Goal: Obtain resource: Download file/media

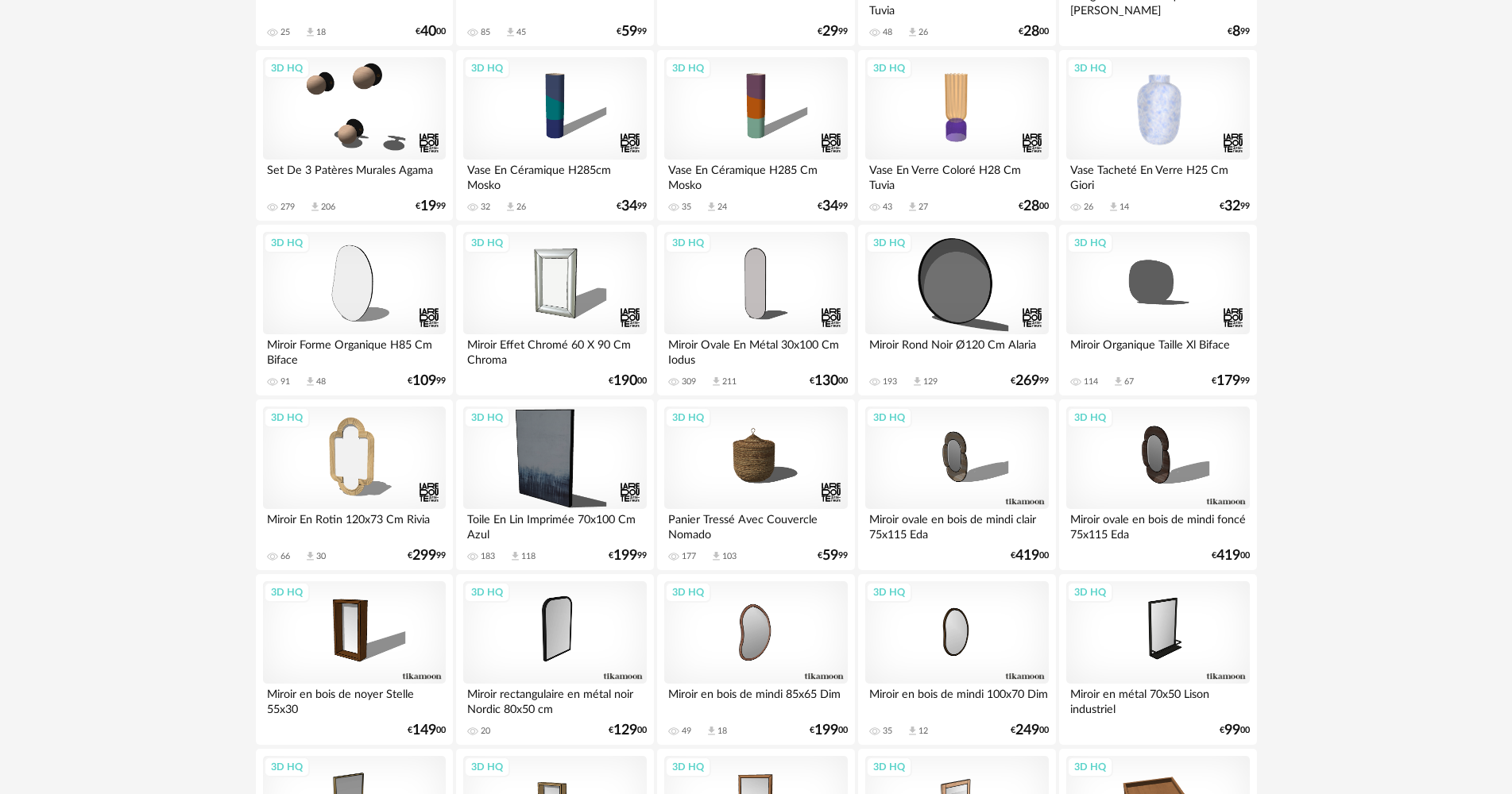
scroll to position [794, 0]
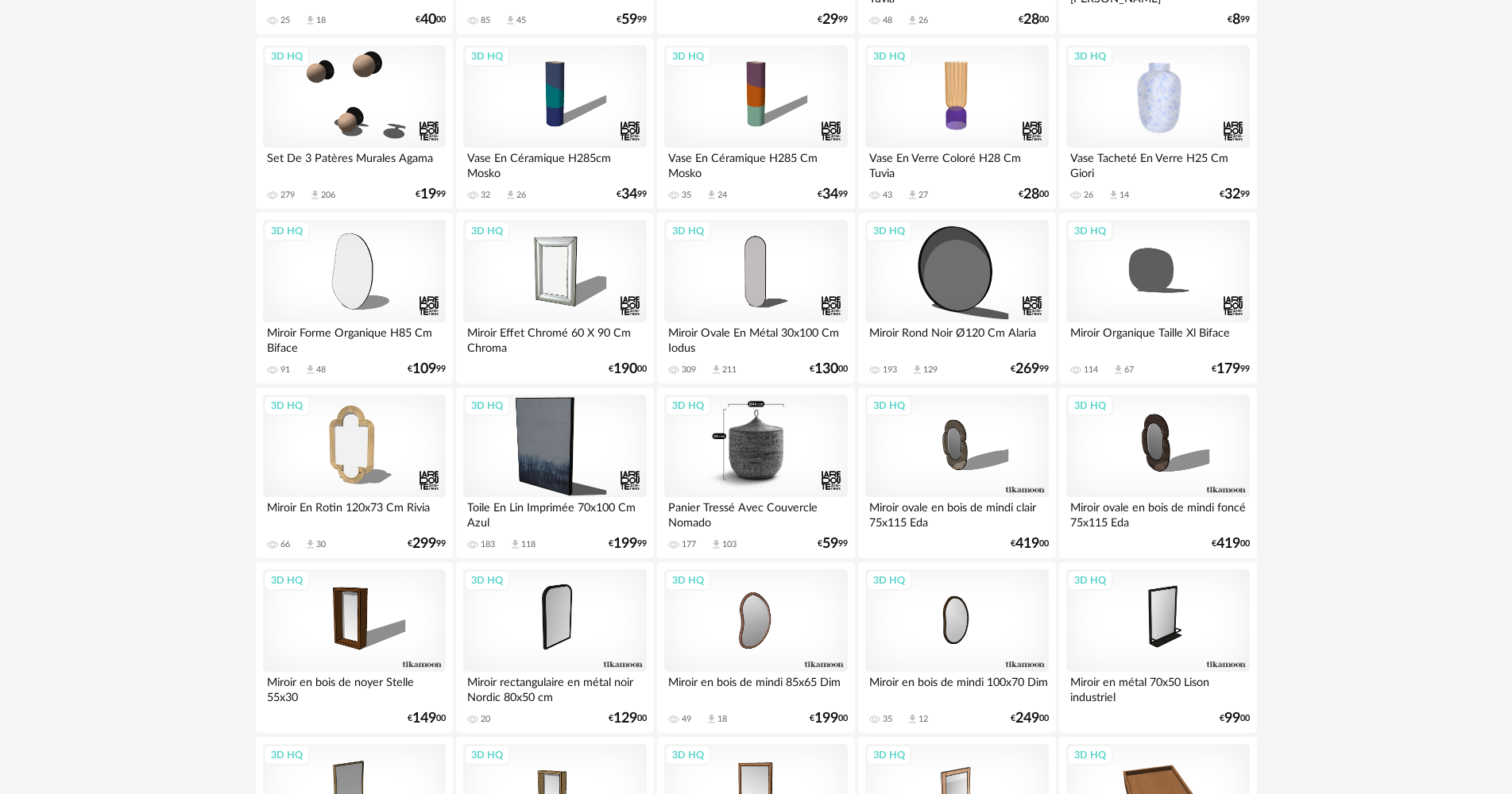
click at [770, 445] on div "3D HQ" at bounding box center [756, 446] width 183 height 103
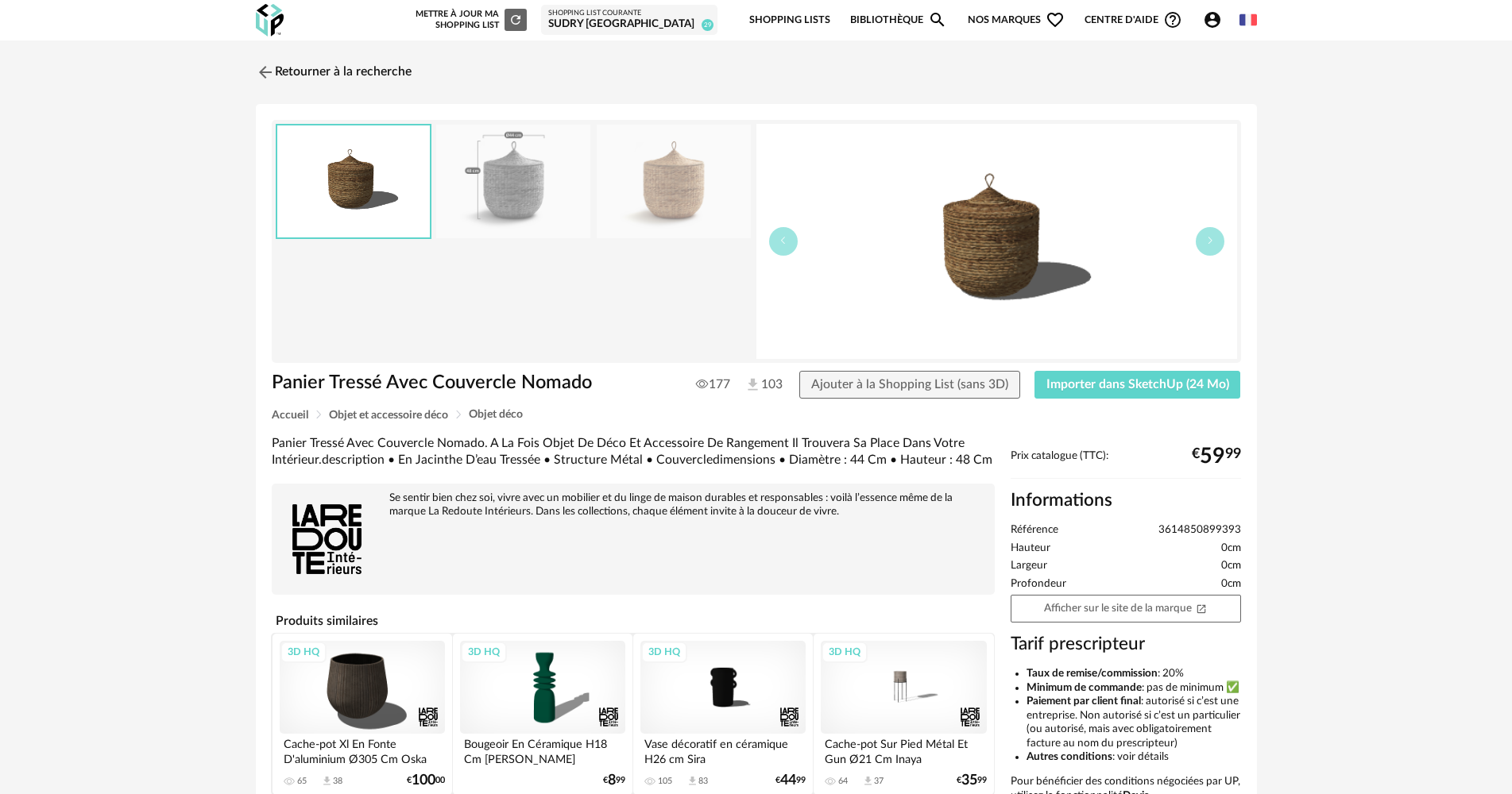
click at [525, 156] on img at bounding box center [513, 181] width 154 height 114
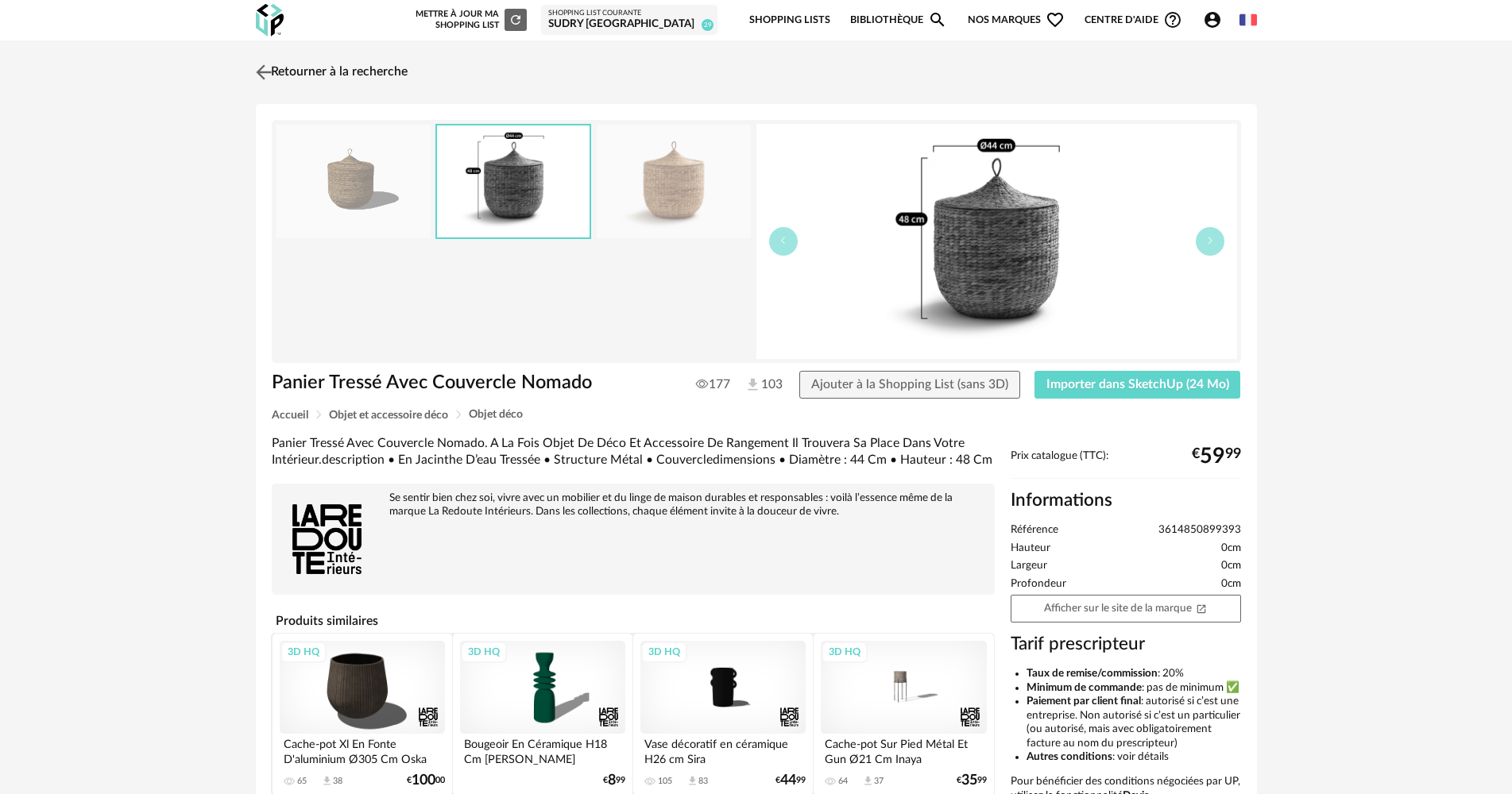
click at [332, 63] on link "Retourner à la recherche" at bounding box center [330, 73] width 156 height 35
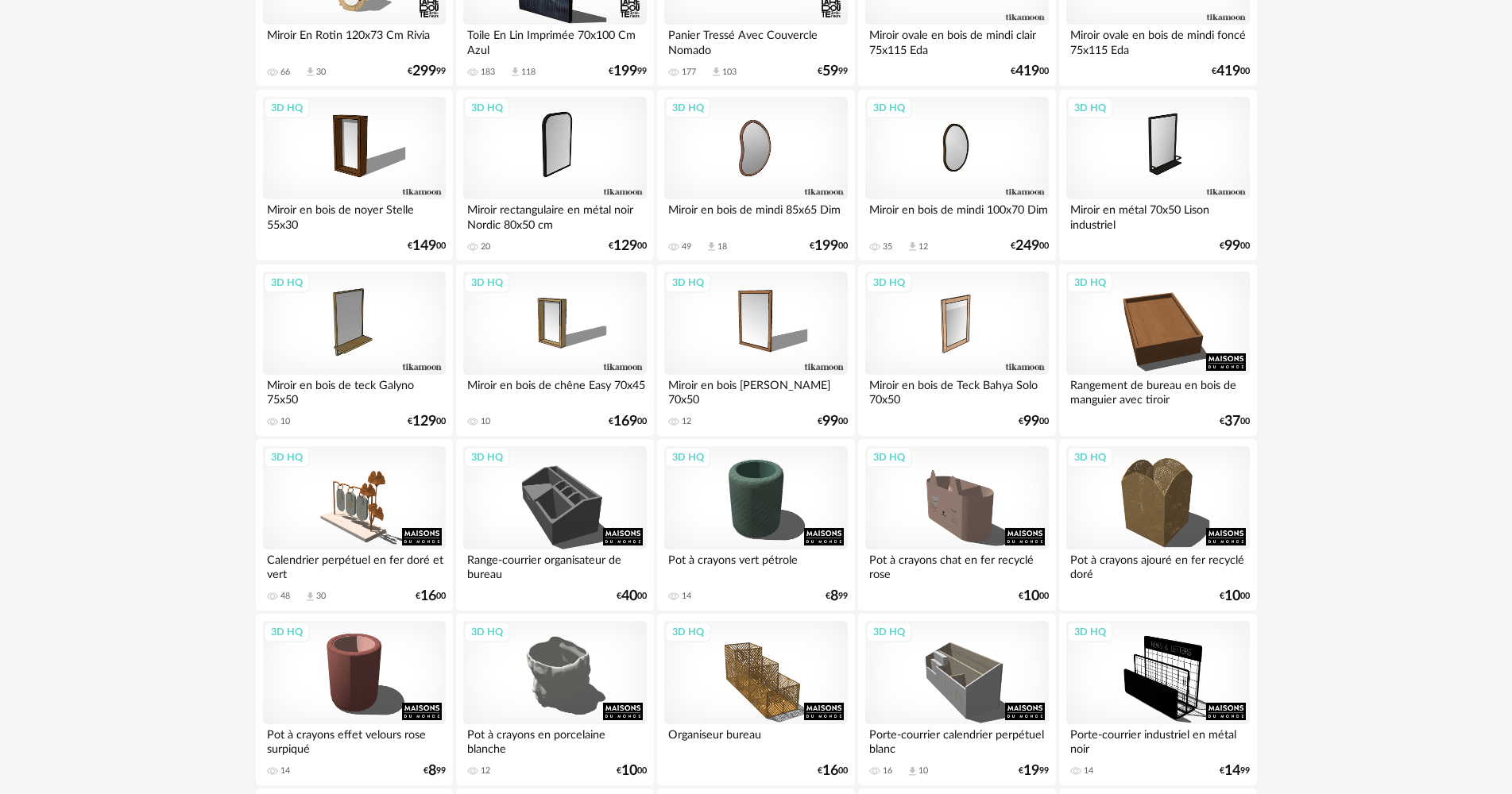
scroll to position [1271, 0]
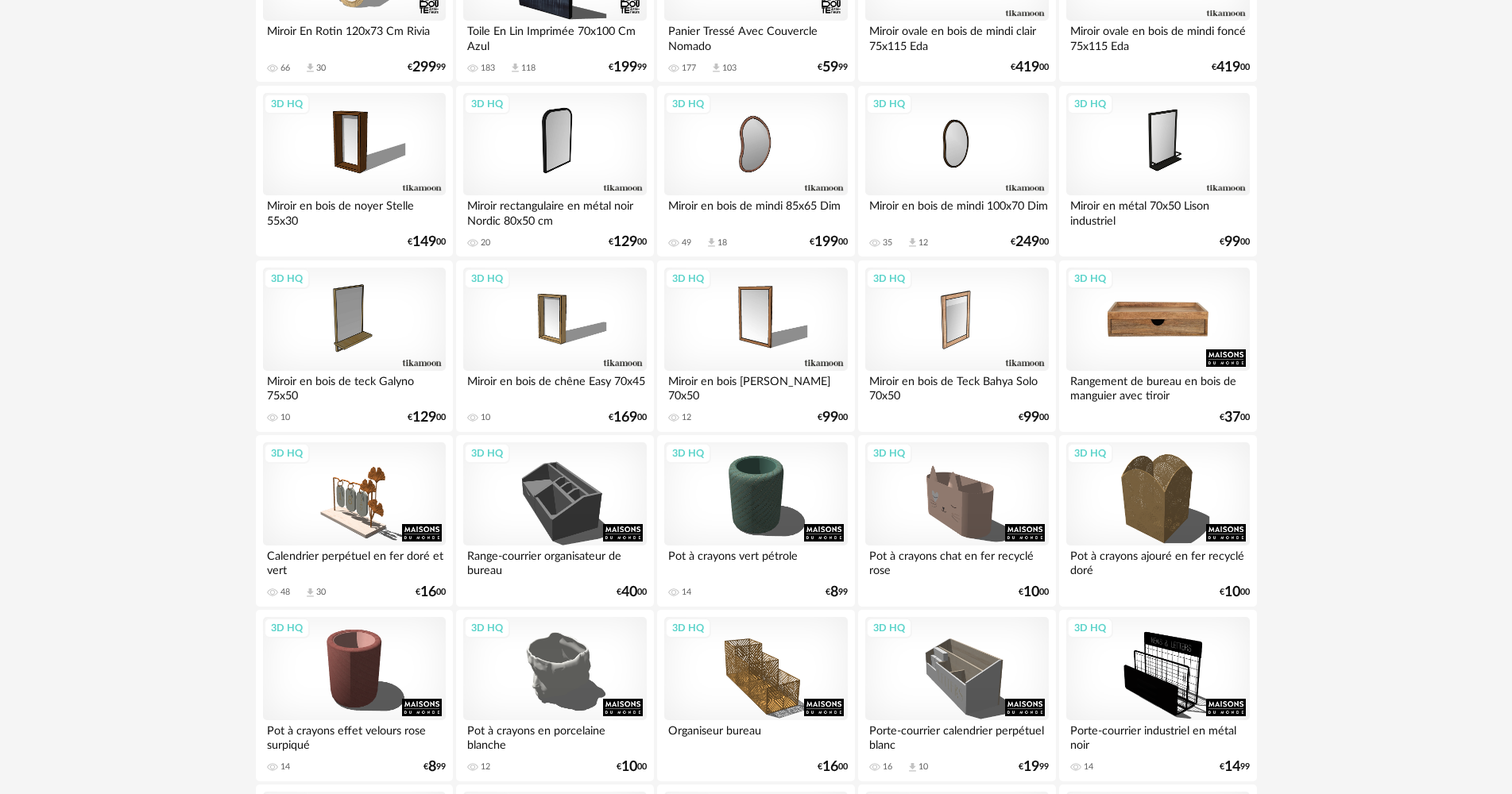
click at [1167, 320] on div "3D HQ" at bounding box center [1157, 320] width 183 height 103
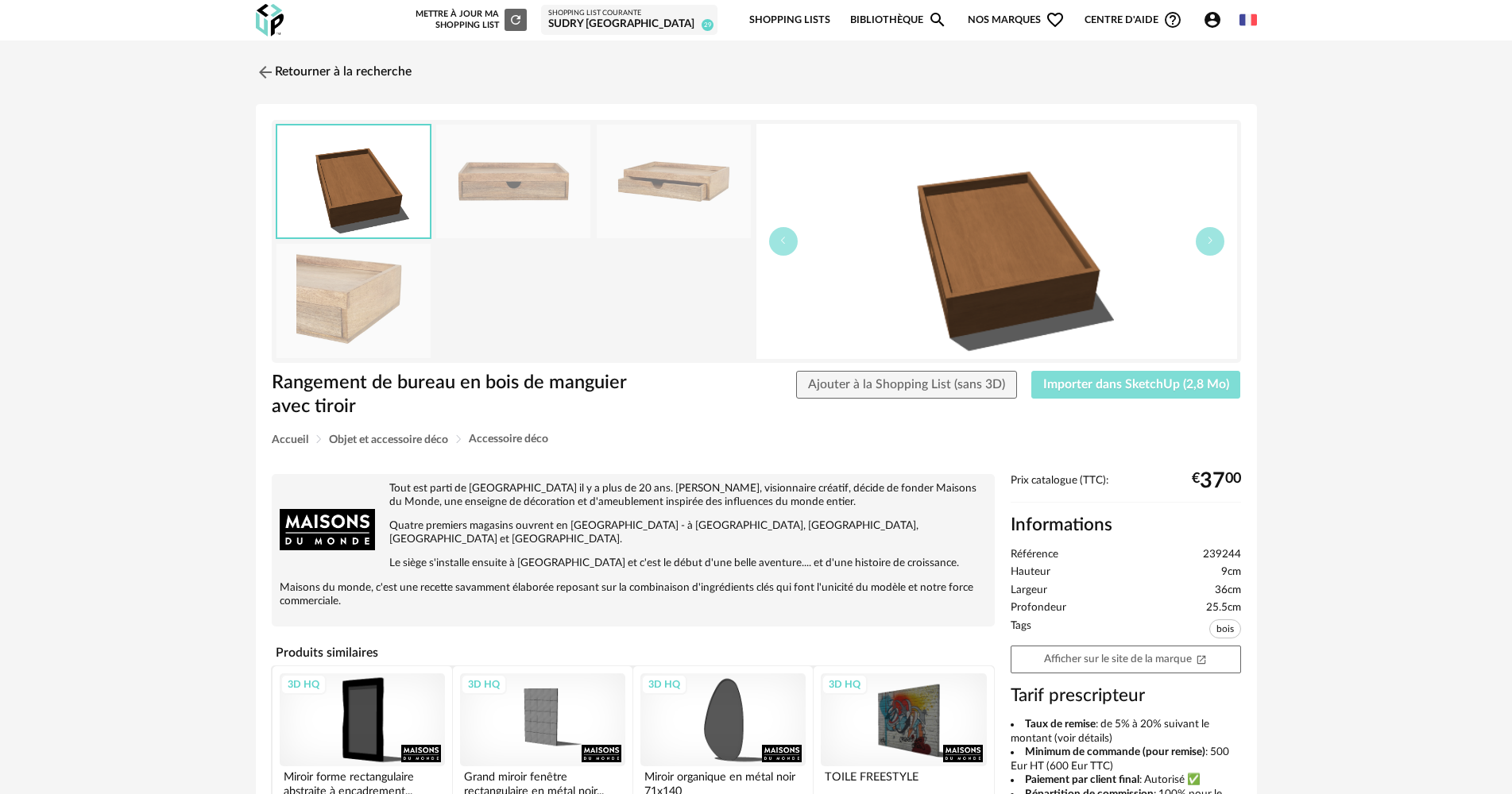
click at [1160, 387] on span "Importer dans SketchUp (2,8 Mo)" at bounding box center [1136, 384] width 186 height 13
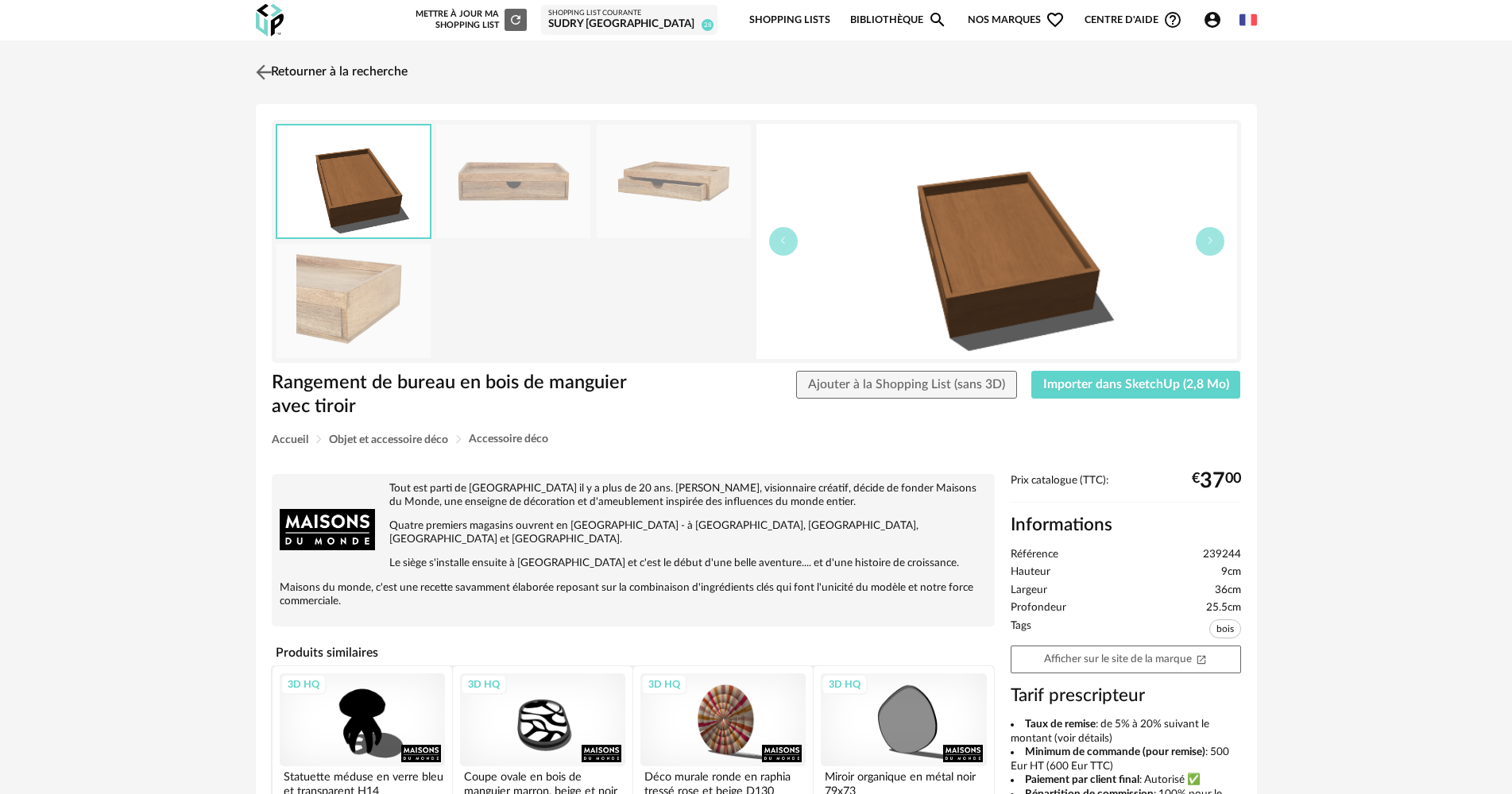
click at [323, 70] on link "Retourner à la recherche" at bounding box center [330, 73] width 156 height 35
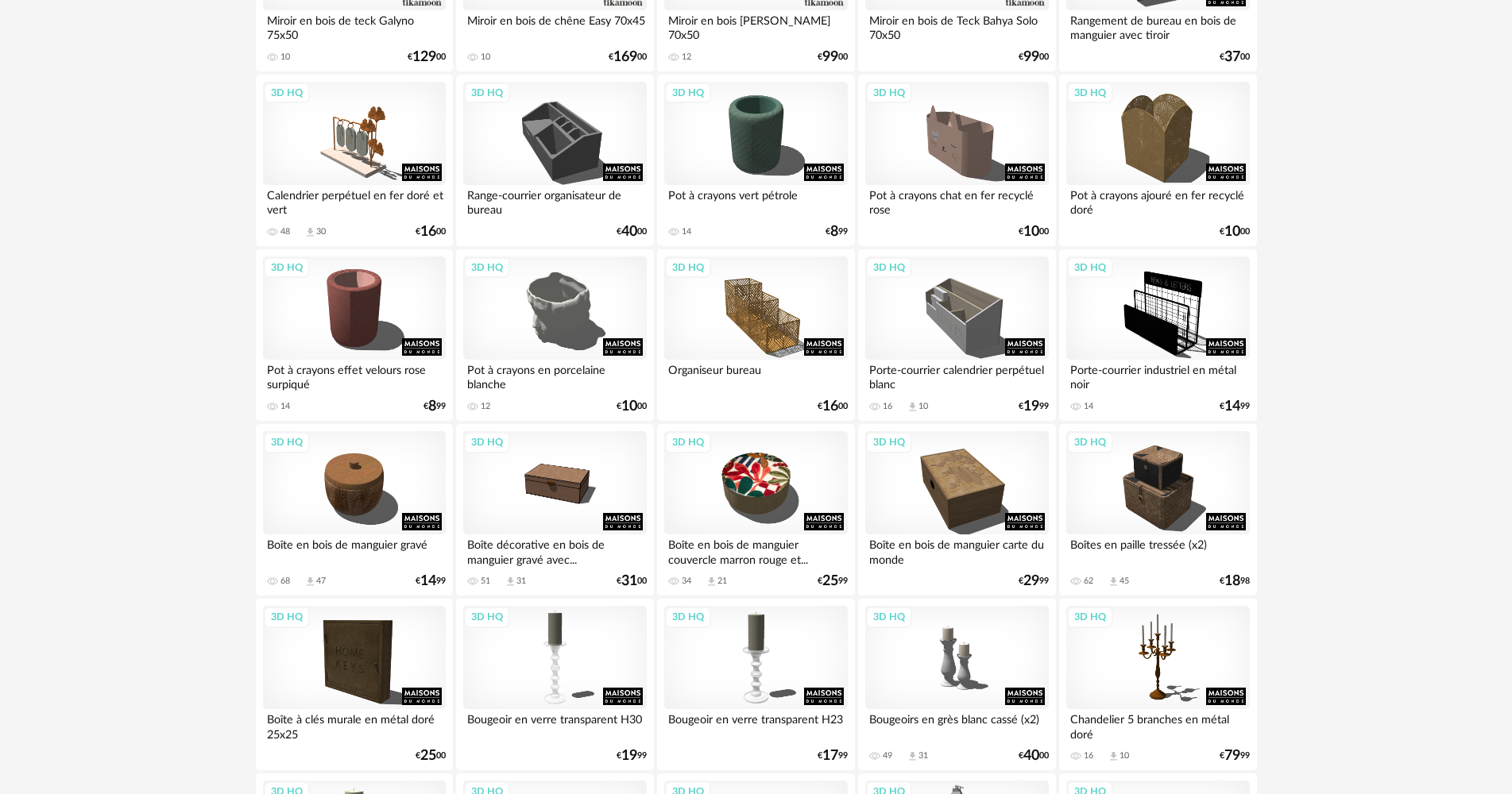
scroll to position [1711, 0]
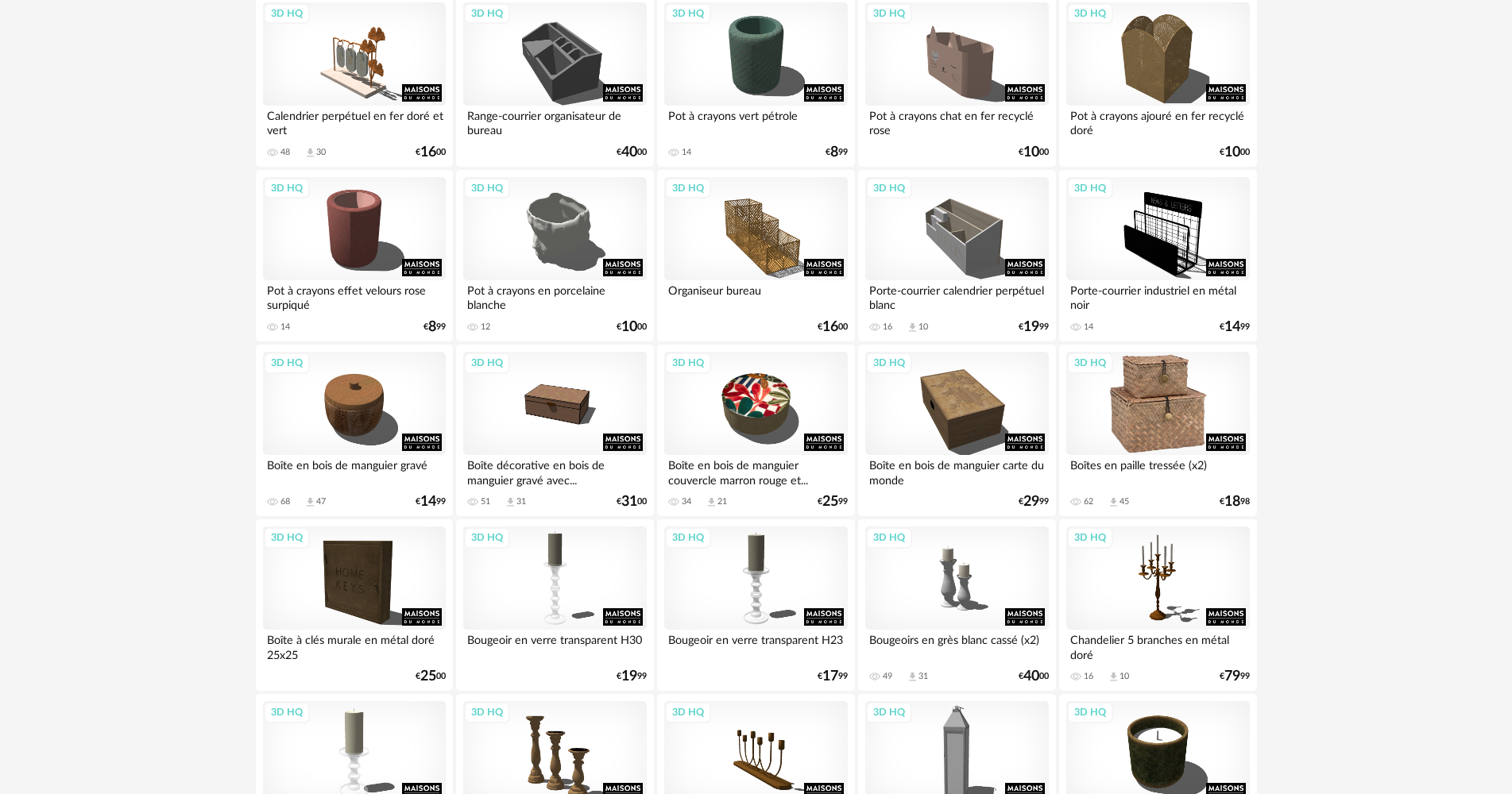
click at [1148, 414] on div "3D HQ" at bounding box center [1157, 404] width 183 height 103
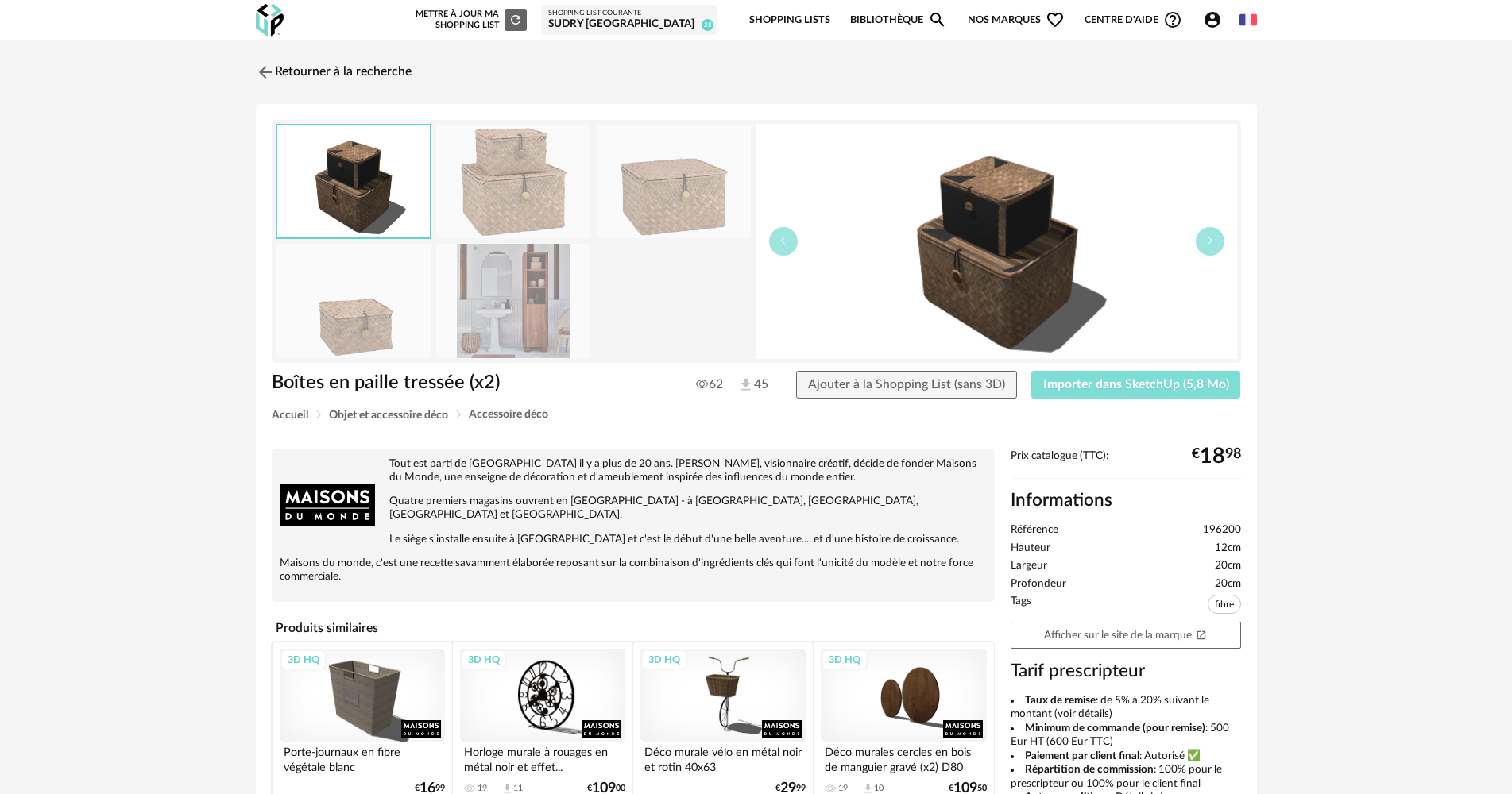
click at [1218, 391] on button "Importer dans SketchUp (5,8 Mo)" at bounding box center [1136, 385] width 210 height 29
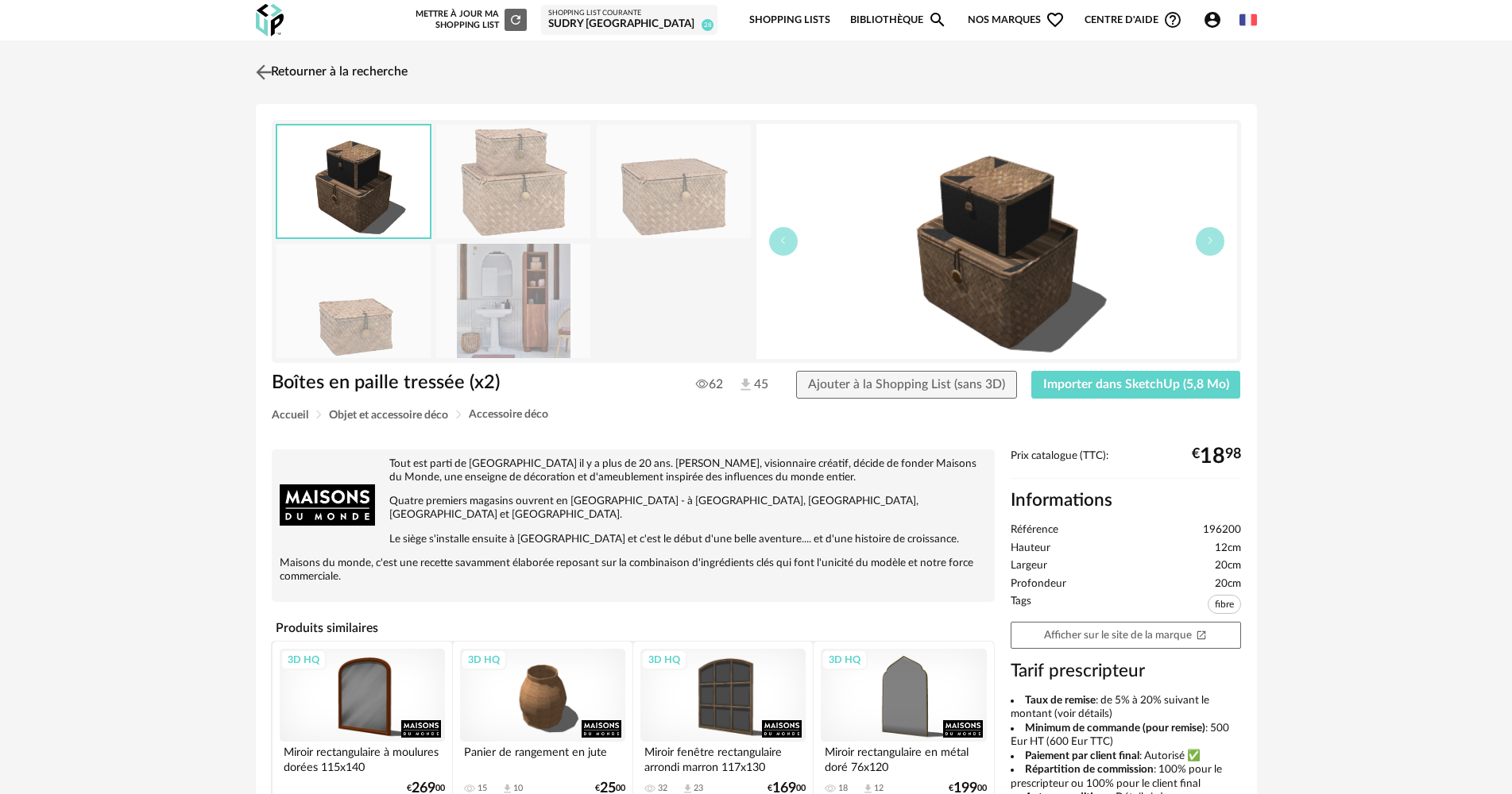
click at [381, 64] on link "Retourner à la recherche" at bounding box center [330, 73] width 156 height 35
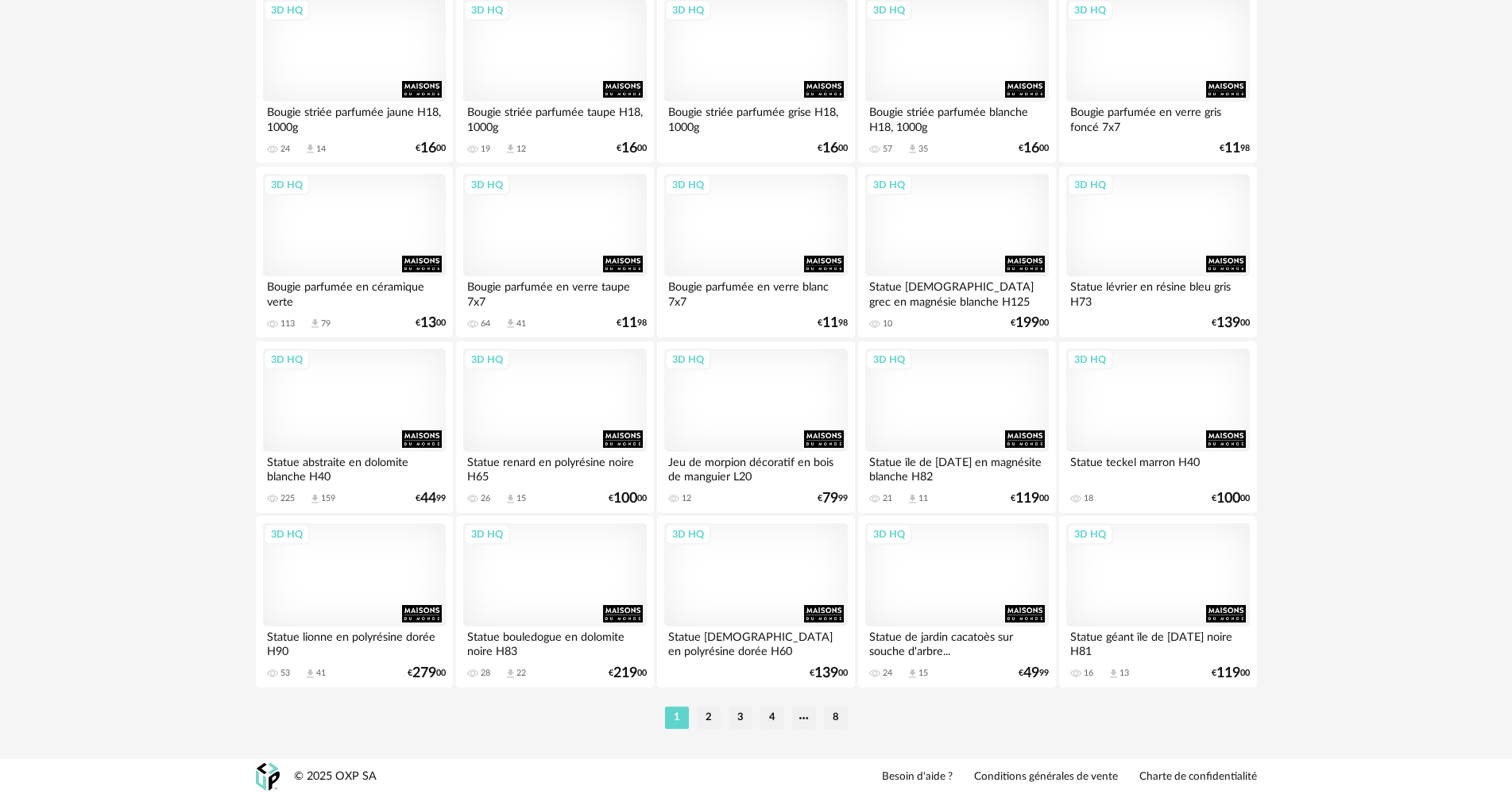
scroll to position [3109, 0]
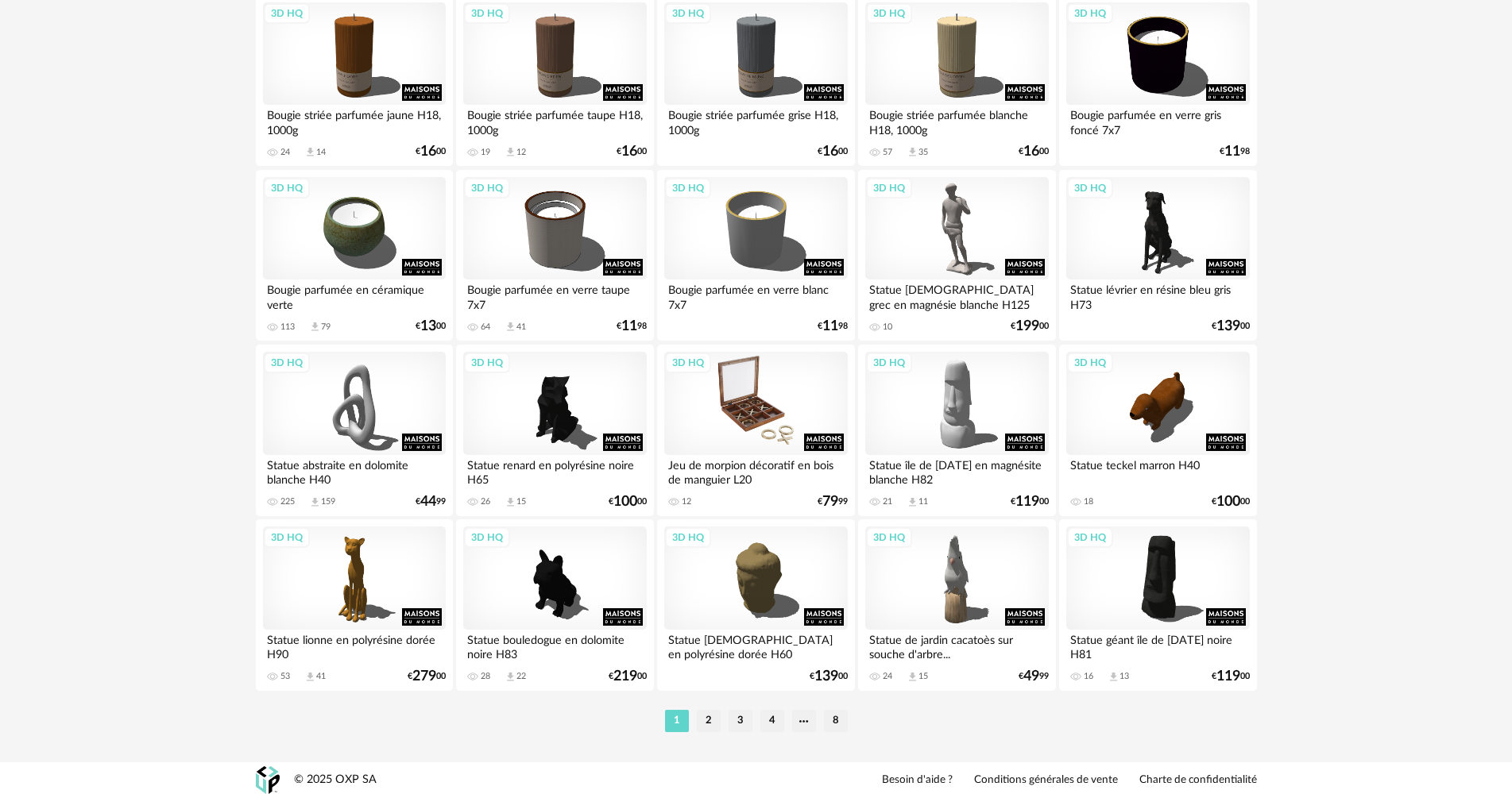
click at [777, 425] on div "3D HQ" at bounding box center [756, 404] width 183 height 103
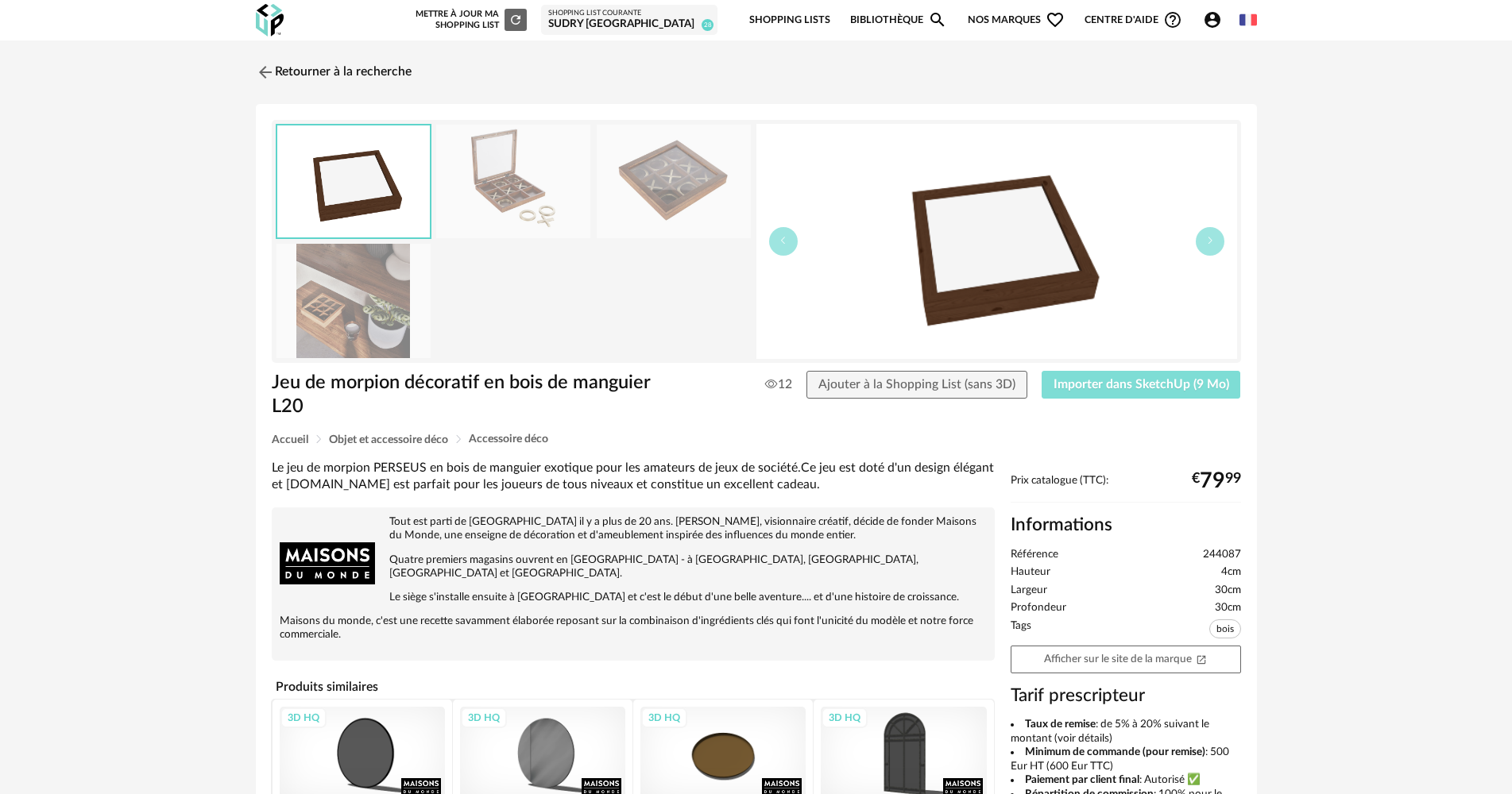
click at [1089, 389] on span "Importer dans SketchUp (9 Mo)" at bounding box center [1141, 384] width 176 height 13
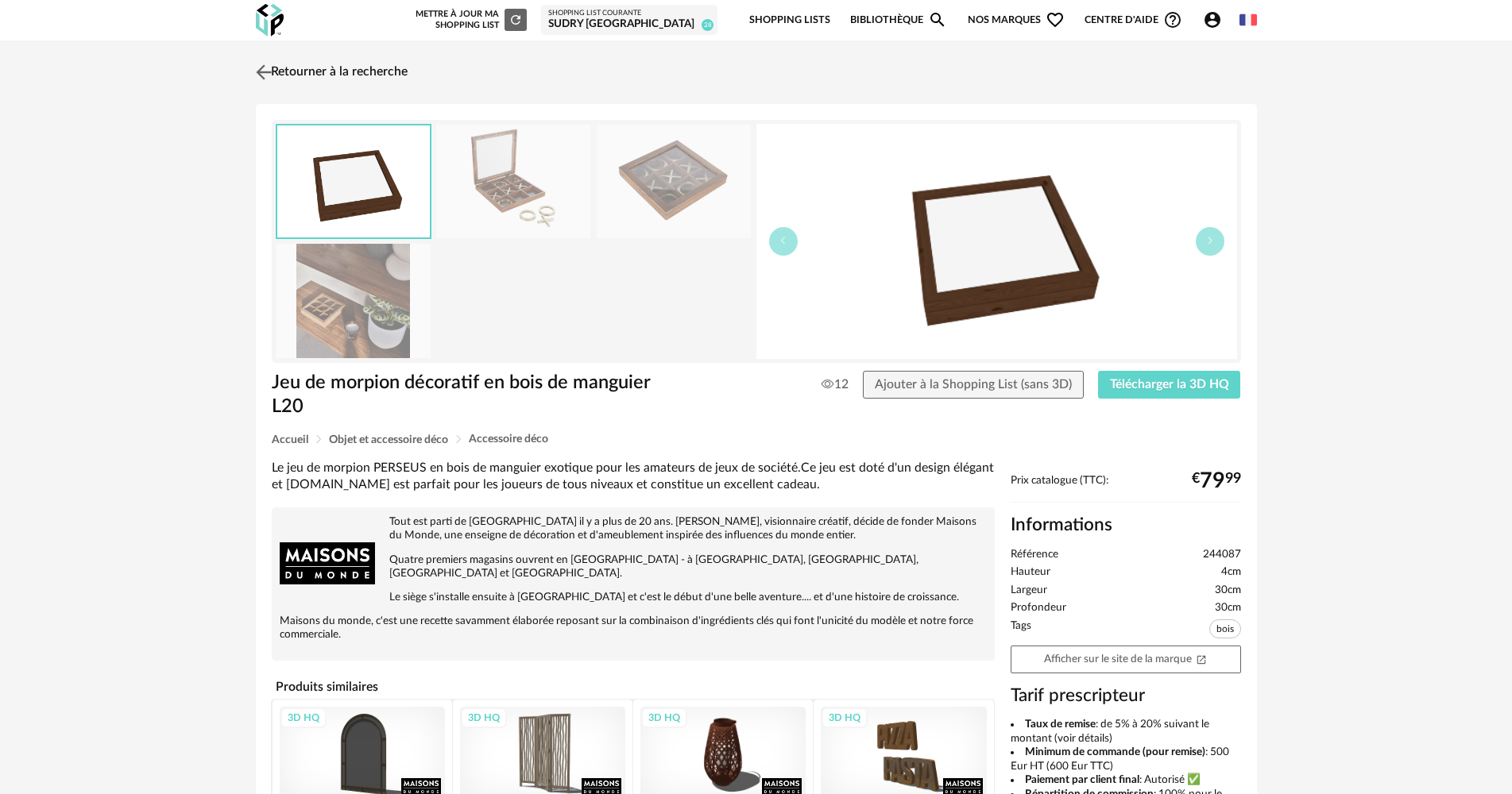
click at [330, 76] on link "Retourner à la recherche" at bounding box center [330, 73] width 156 height 35
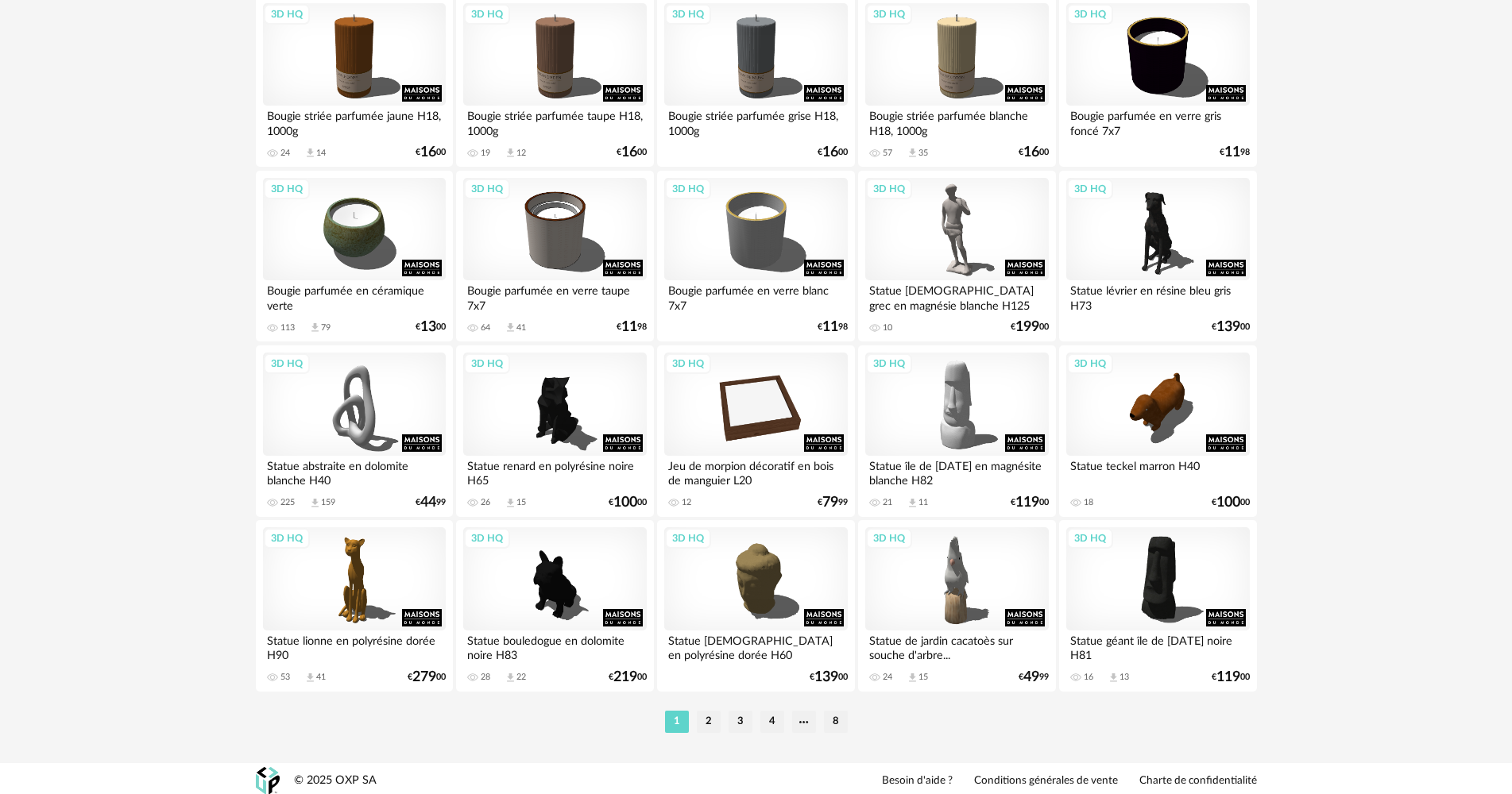
scroll to position [3114, 0]
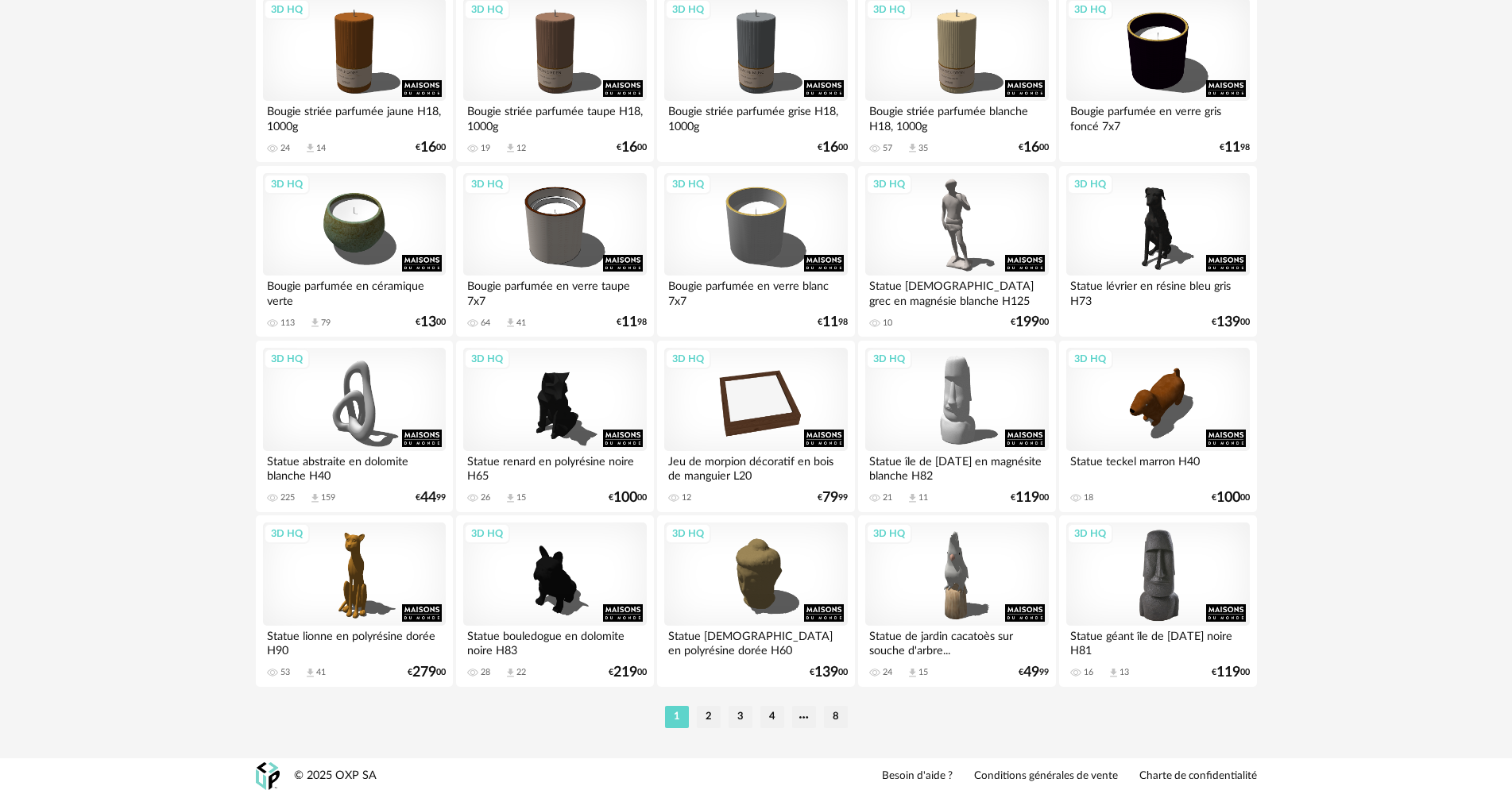
click at [1164, 587] on div "3D HQ" at bounding box center [1157, 574] width 183 height 103
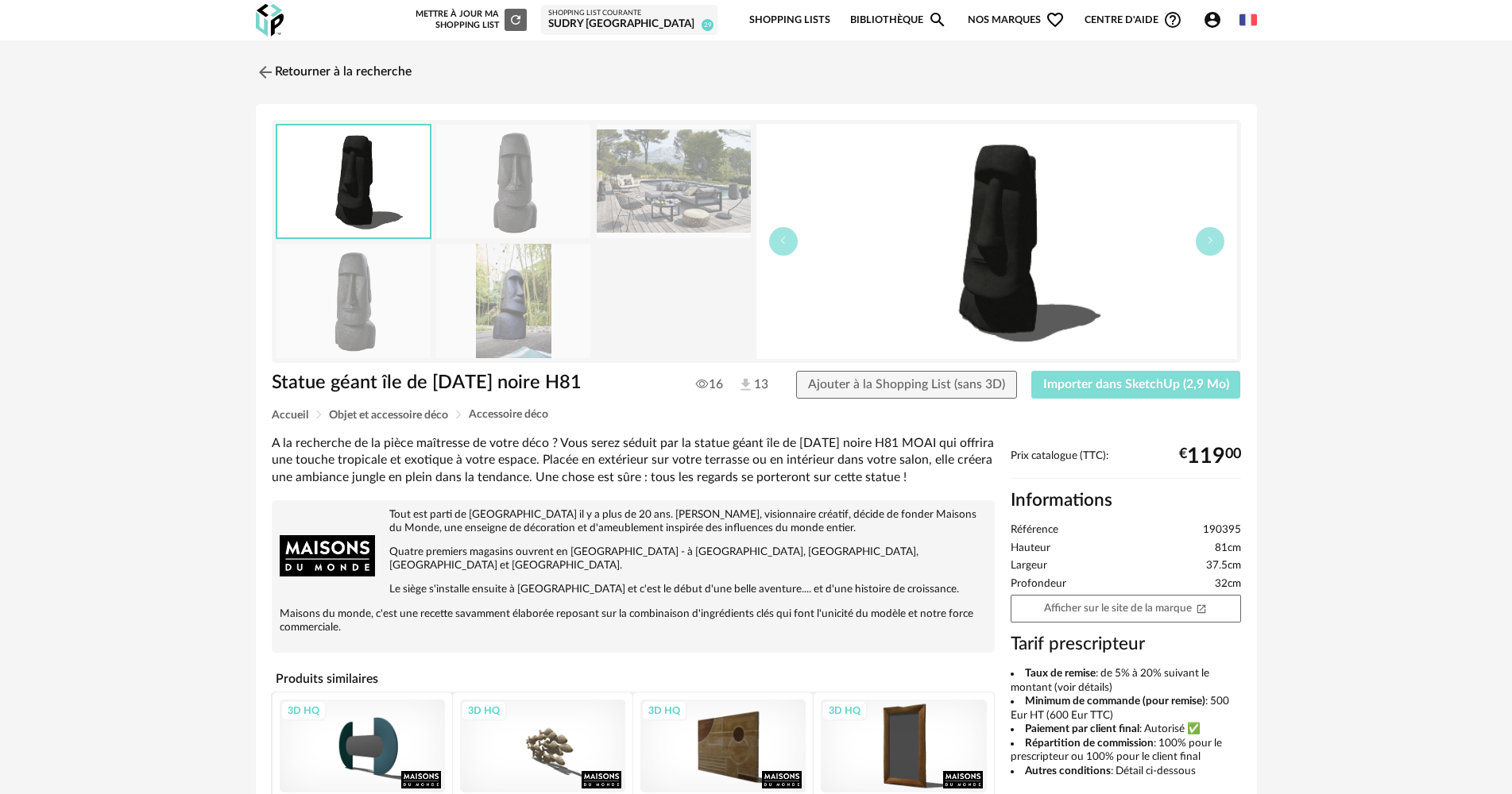
drag, startPoint x: 1194, startPoint y: 392, endPoint x: 1408, endPoint y: 189, distance: 295.0
click at [1194, 390] on button "Importer dans SketchUp (2,9 Mo)" at bounding box center [1136, 385] width 210 height 29
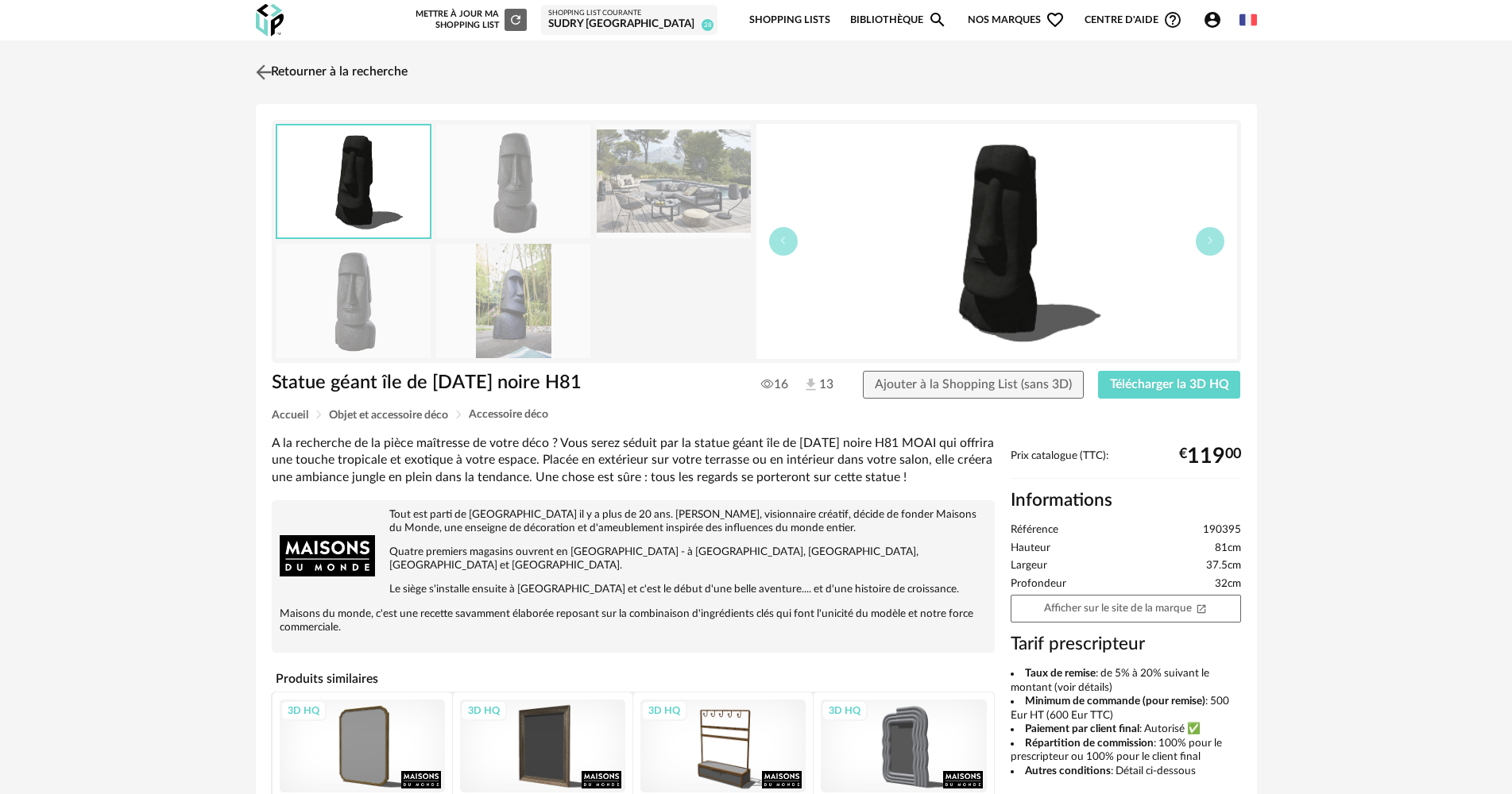
click at [366, 73] on link "Retourner à la recherche" at bounding box center [330, 73] width 156 height 35
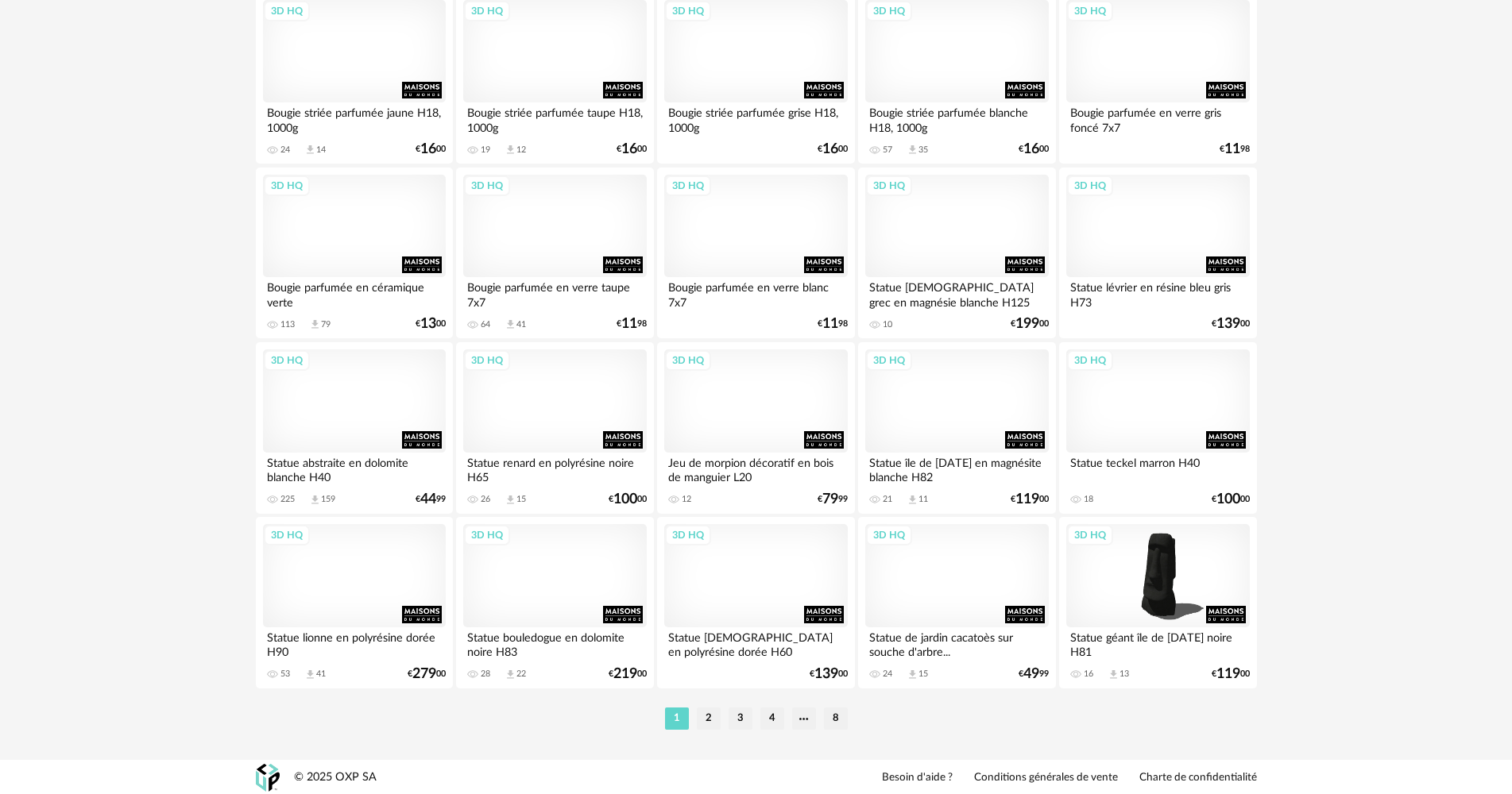
scroll to position [3114, 0]
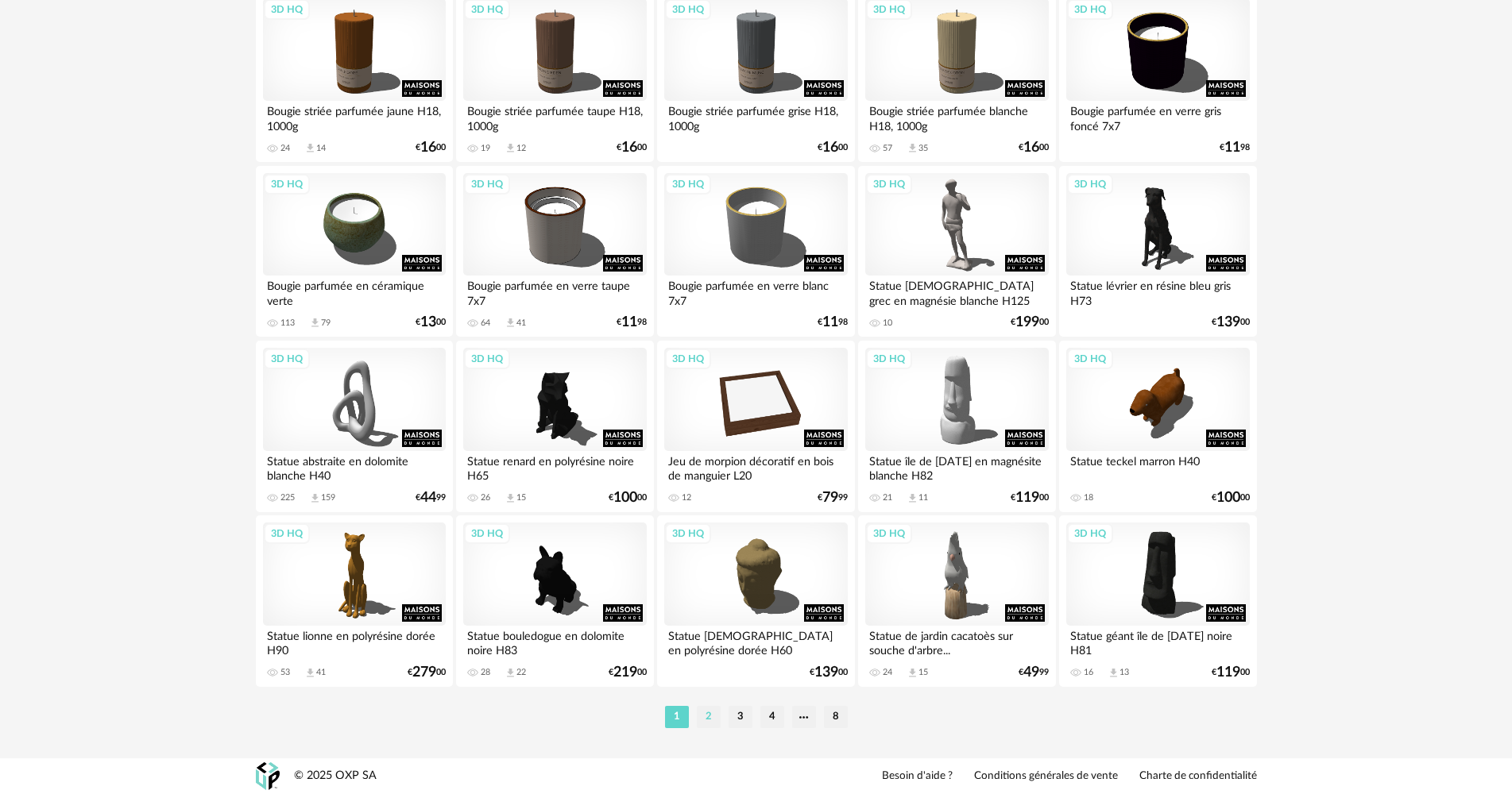
click at [716, 718] on li "2" at bounding box center [708, 717] width 24 height 22
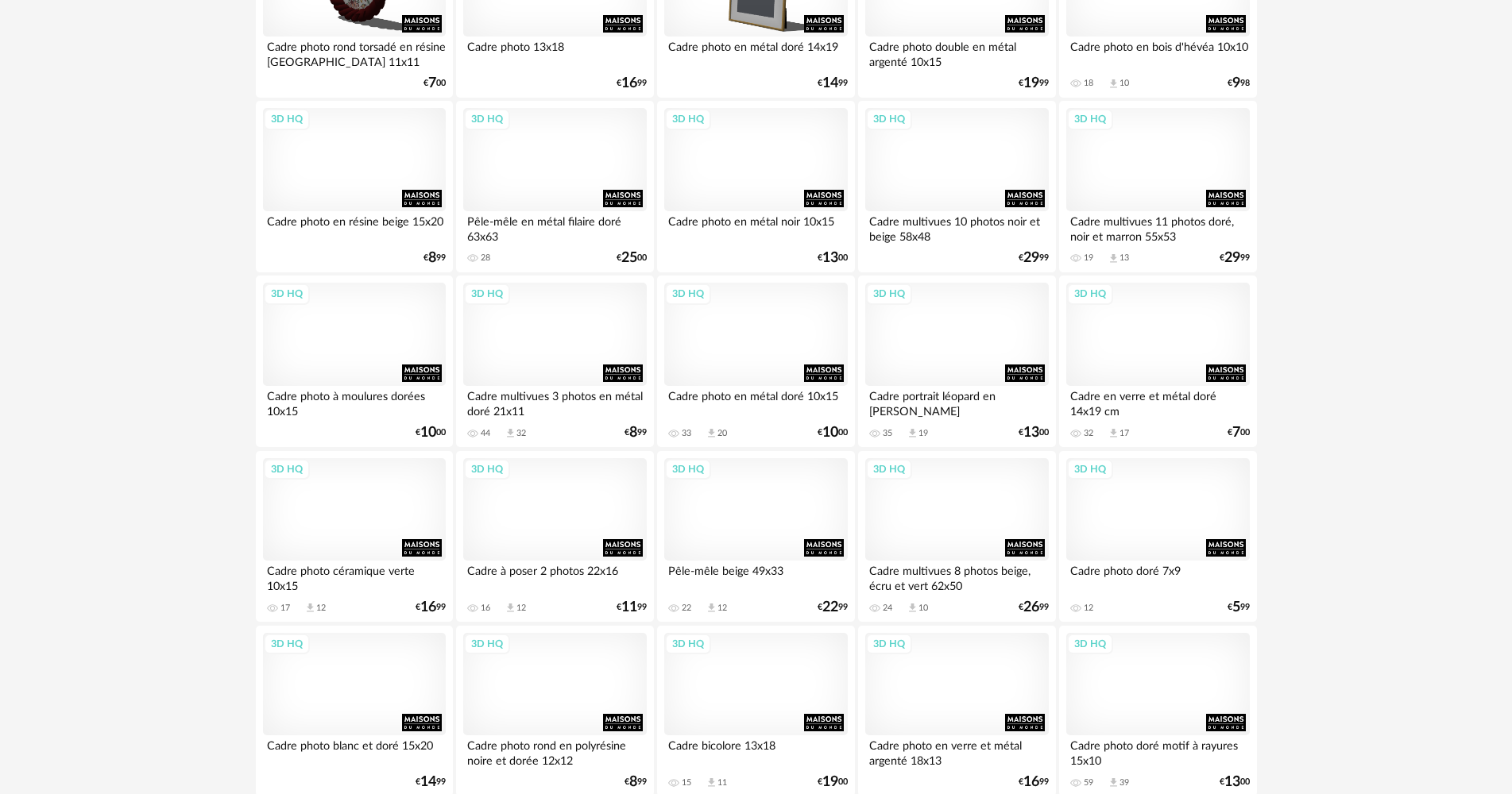
scroll to position [397, 0]
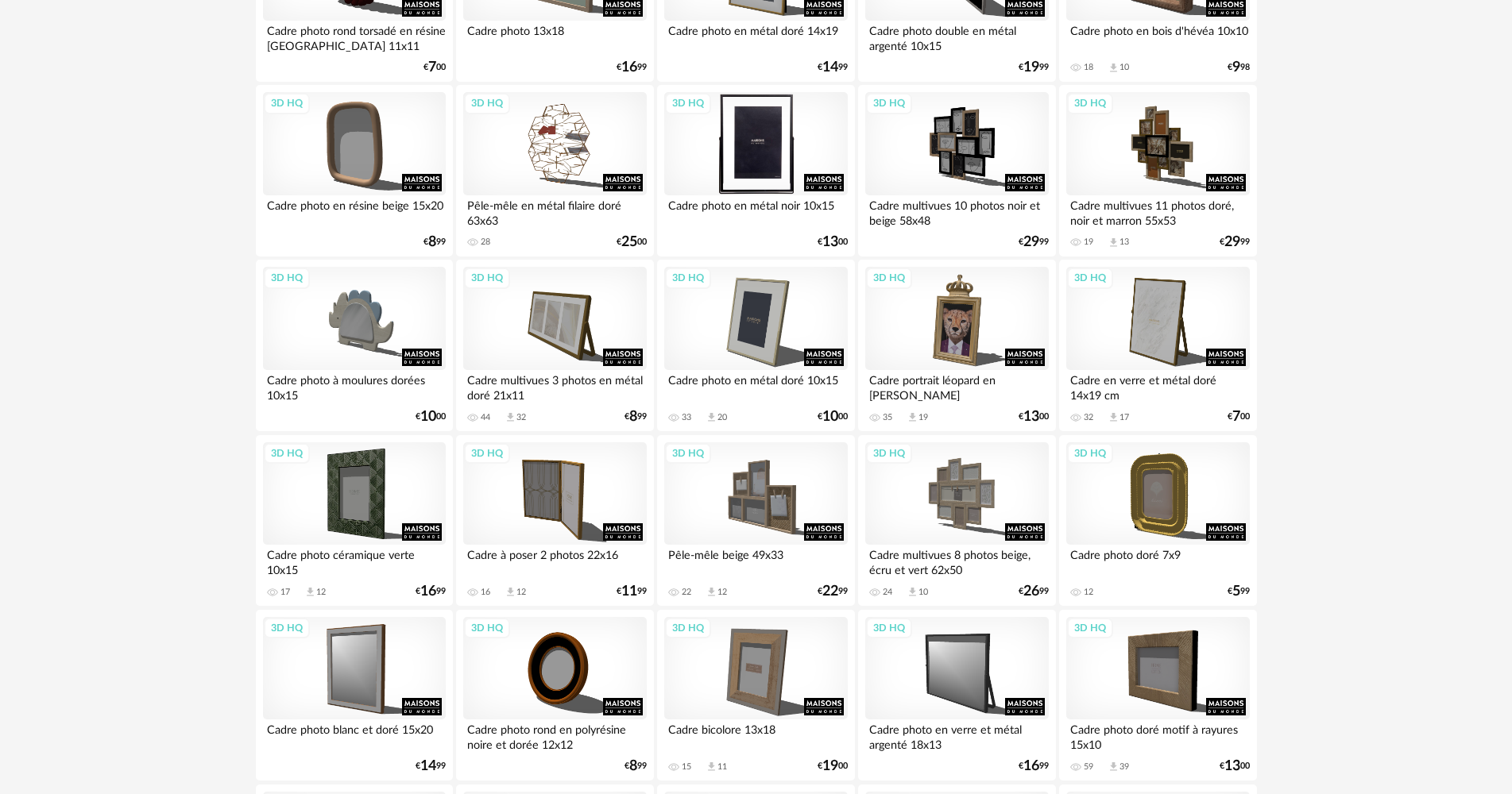
click at [736, 186] on div "3D HQ" at bounding box center [756, 144] width 183 height 103
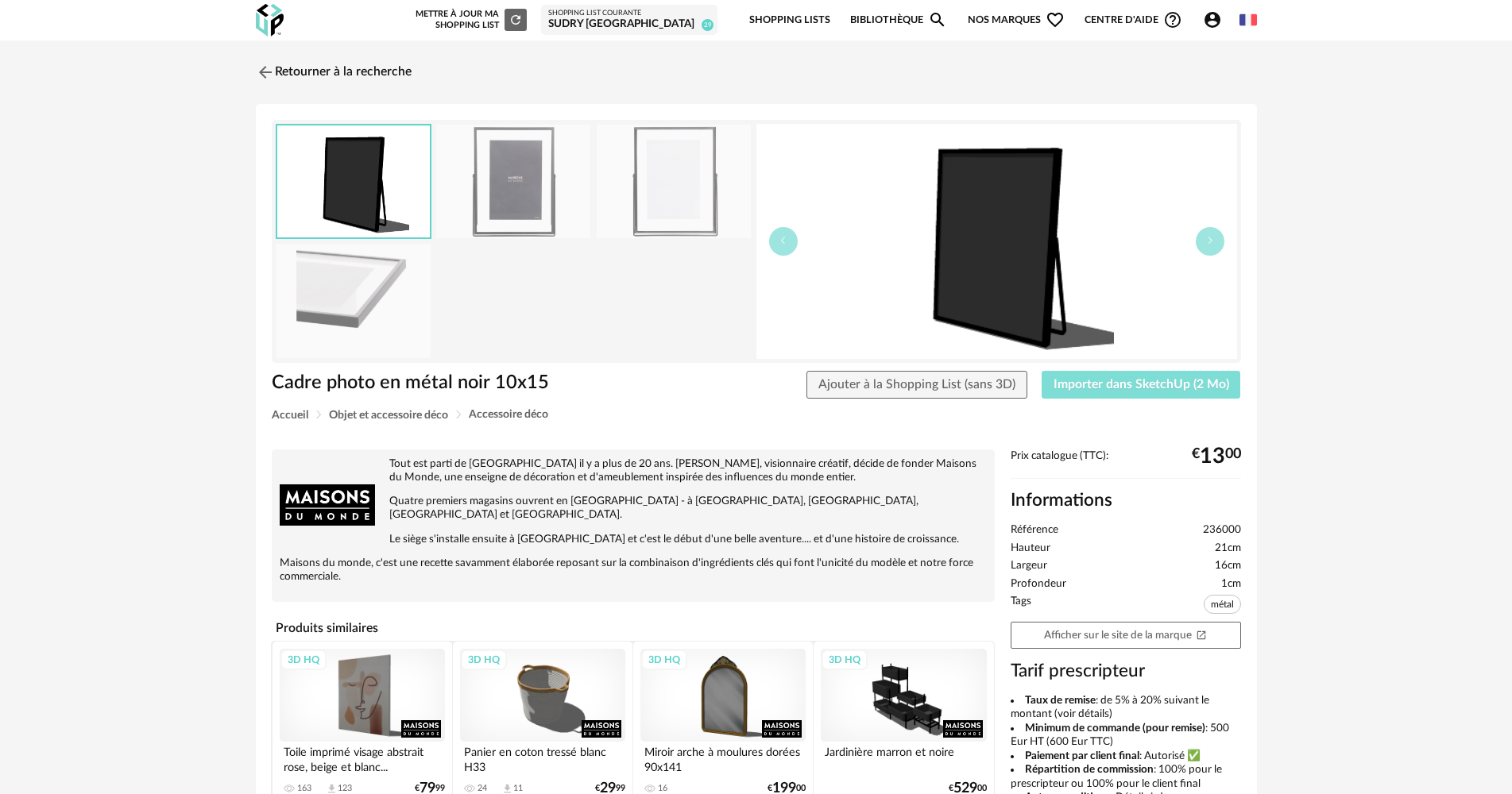
click at [1144, 383] on span "Importer dans SketchUp (2 Mo)" at bounding box center [1141, 384] width 176 height 13
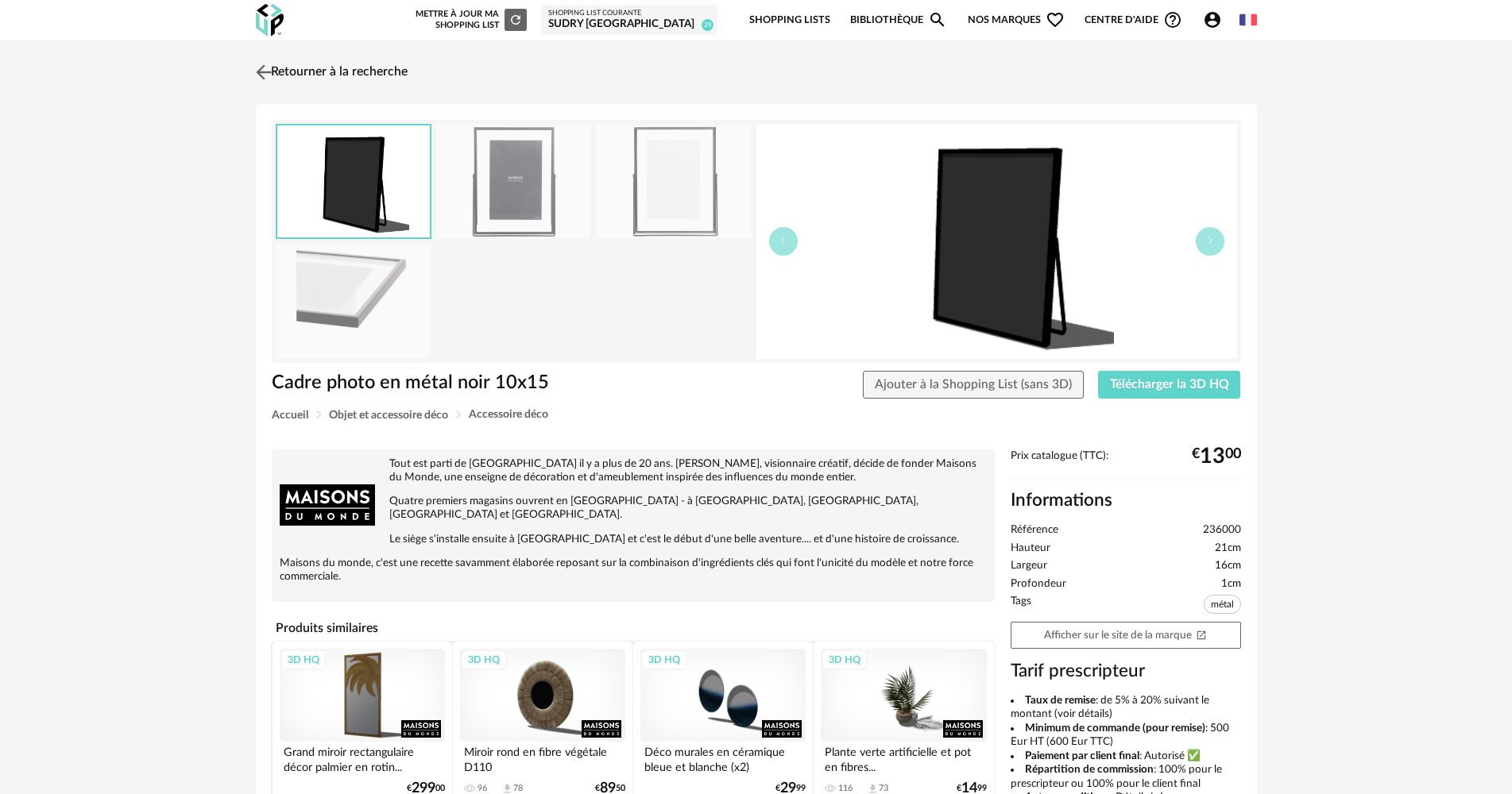
click at [376, 73] on link "Retourner à la recherche" at bounding box center [330, 73] width 156 height 35
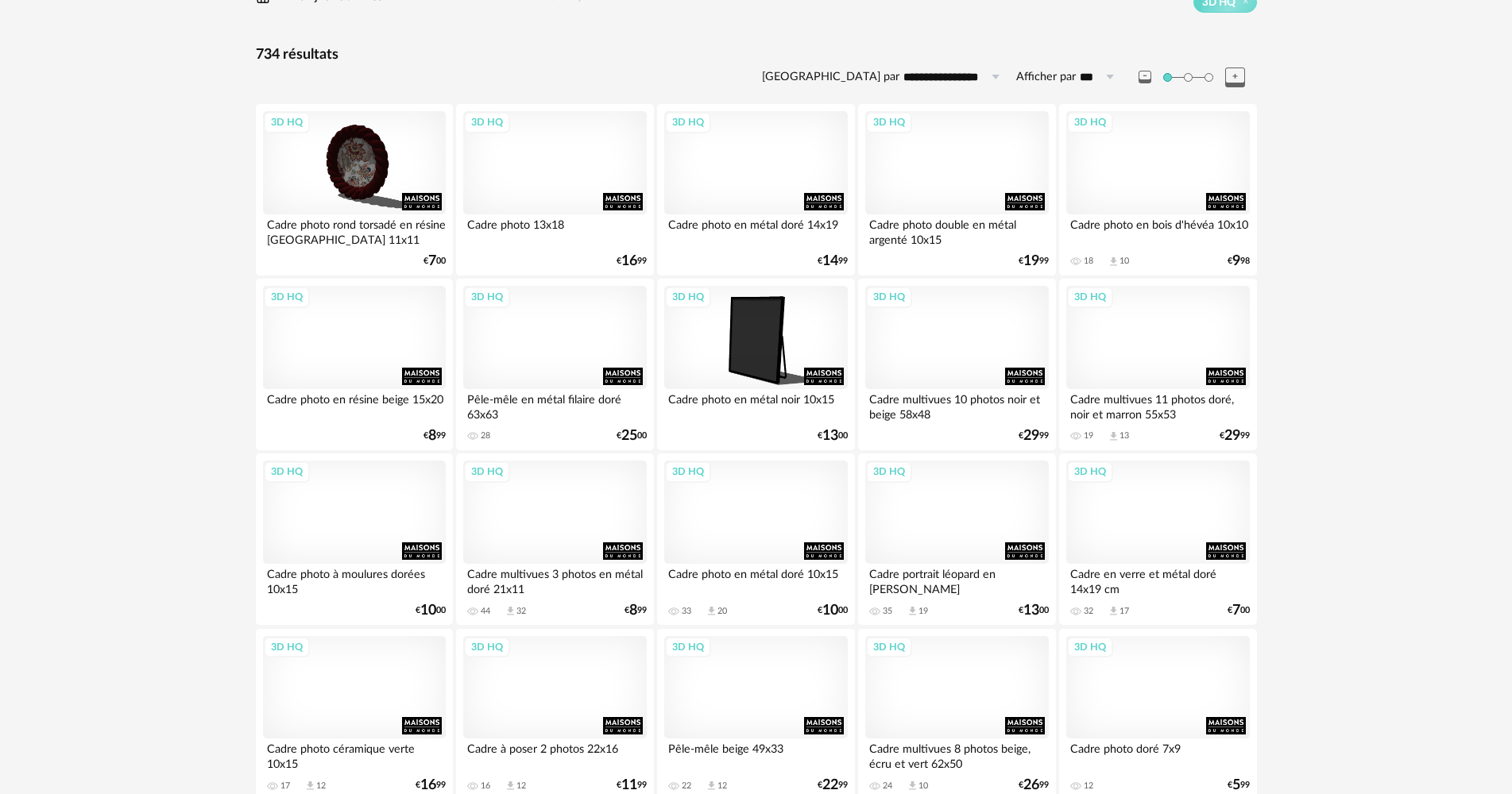
scroll to position [175, 0]
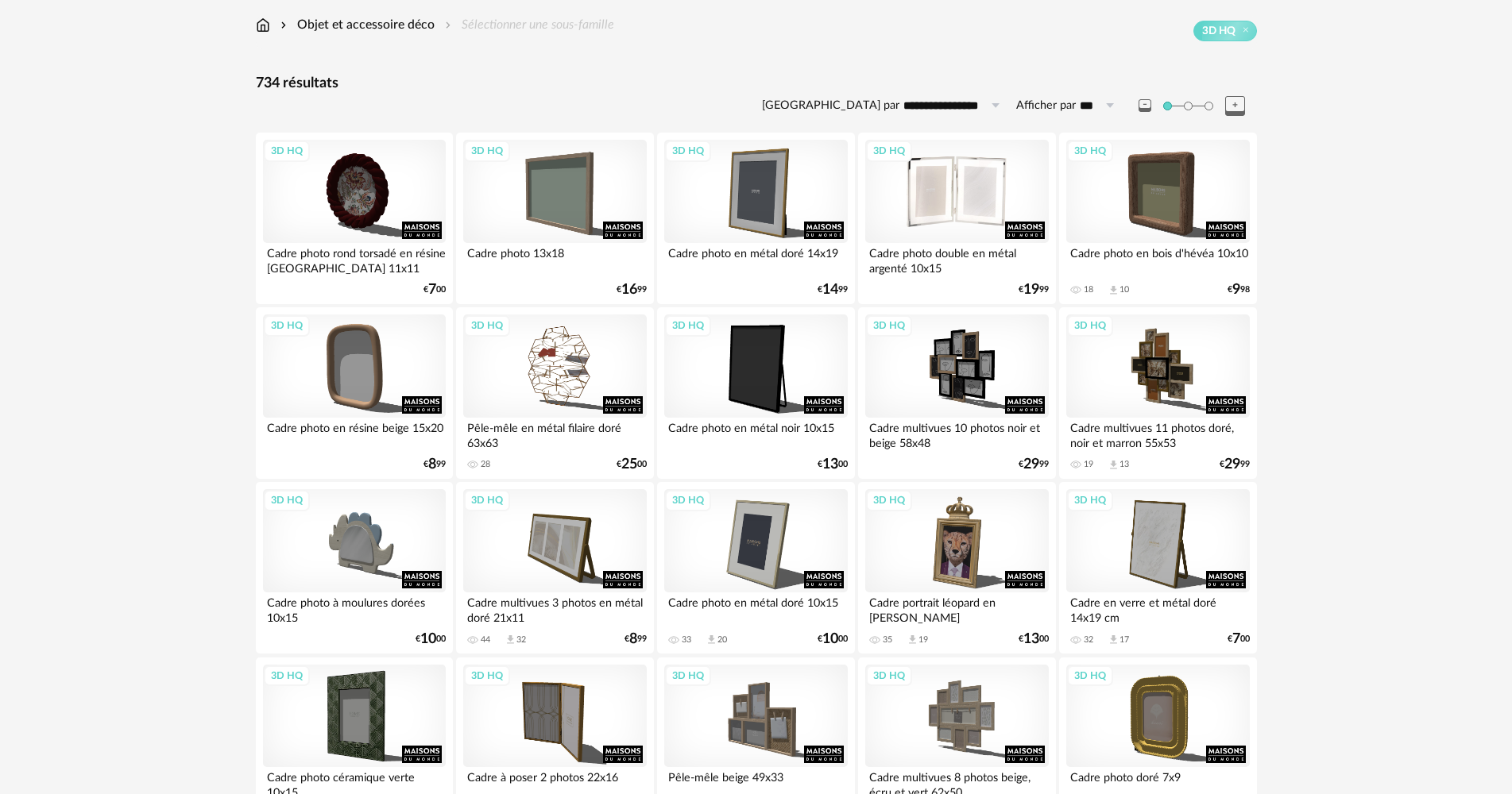
click at [956, 215] on div "3D HQ" at bounding box center [956, 192] width 183 height 103
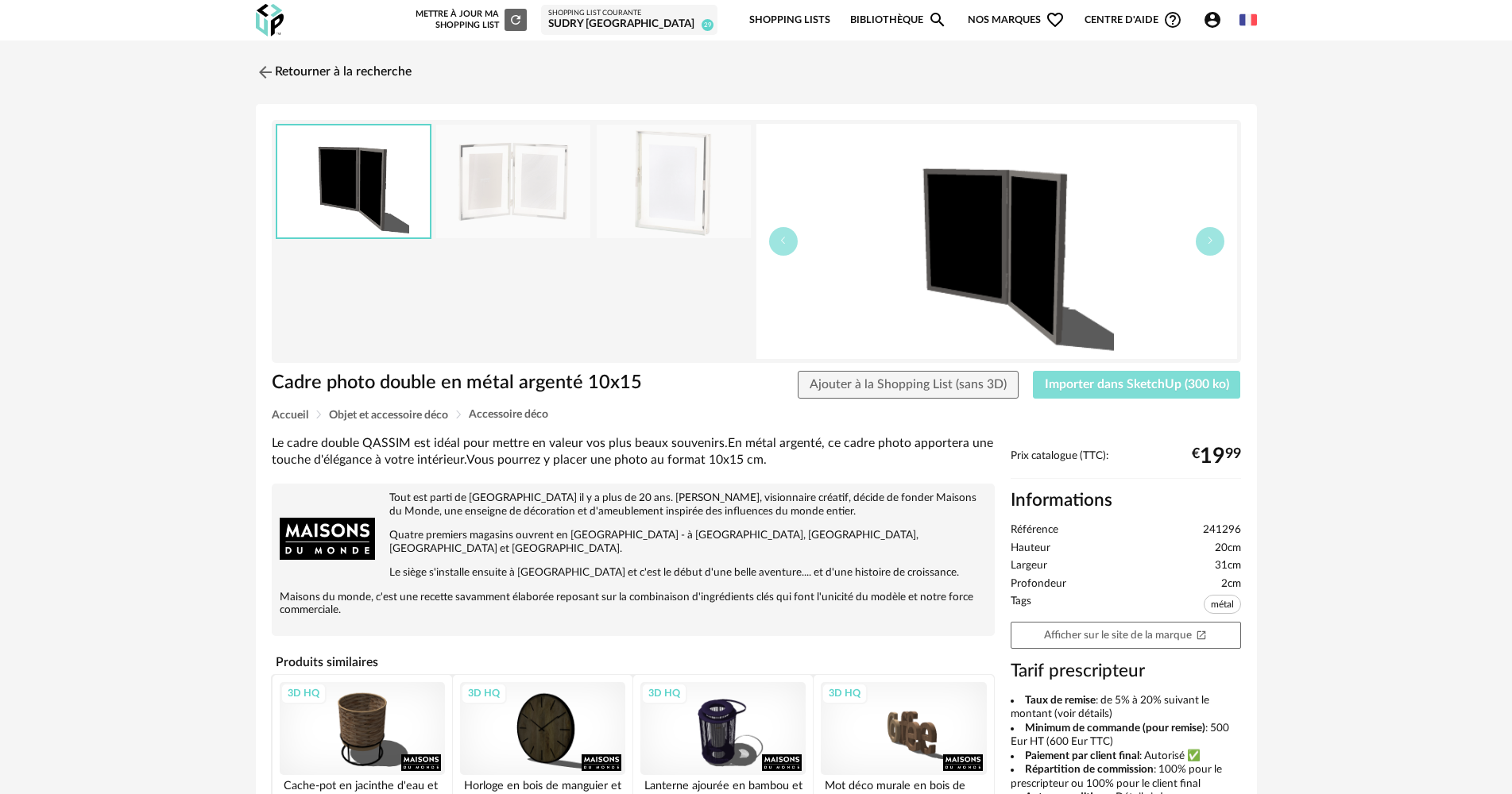
click at [1093, 388] on span "Importer dans SketchUp (300 ko)" at bounding box center [1136, 384] width 185 height 13
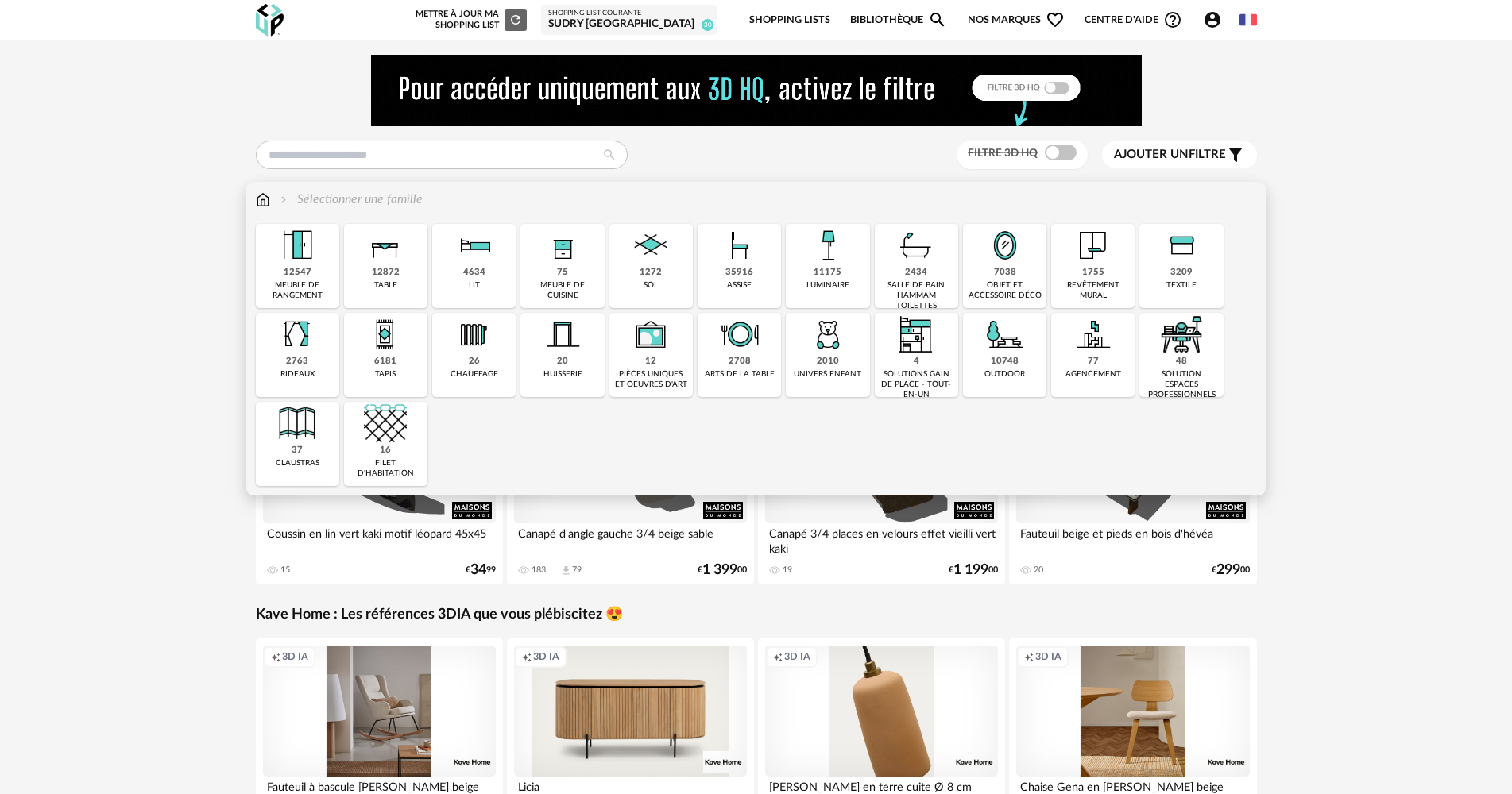
click at [1040, 289] on div "objet et accessoire déco" at bounding box center [1004, 291] width 74 height 21
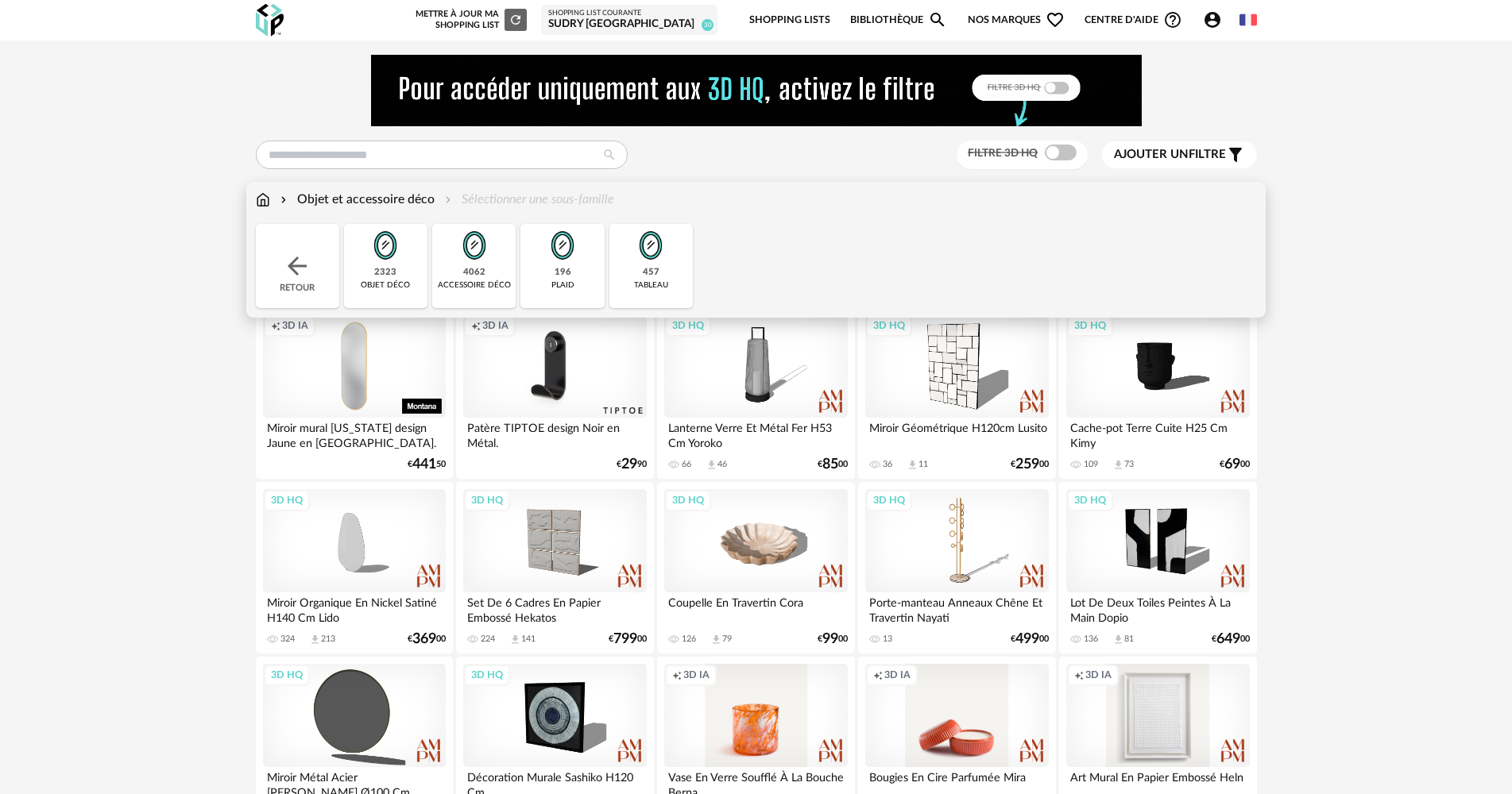
click at [678, 285] on div "457 tableau" at bounding box center [651, 266] width 83 height 84
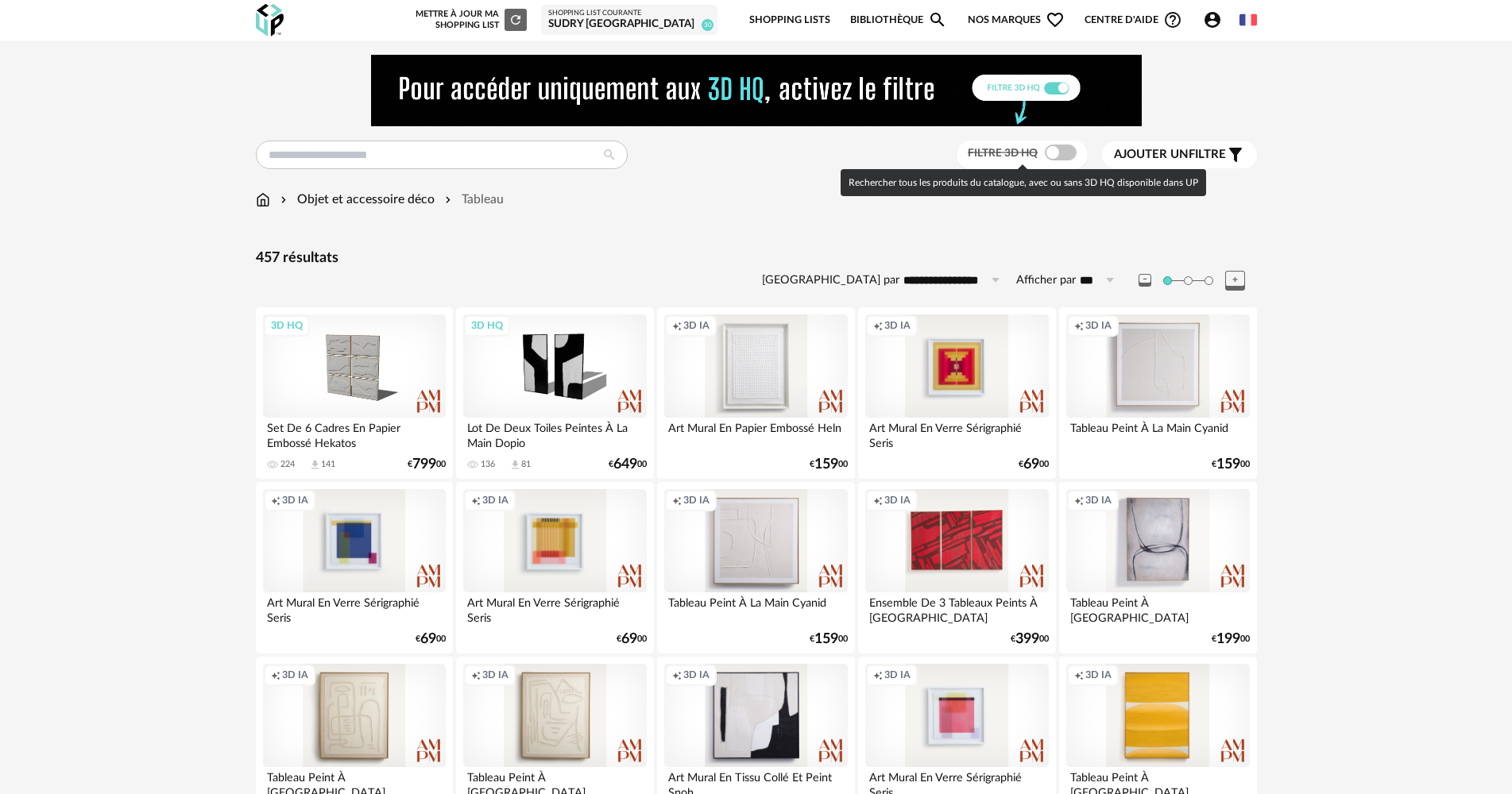
click at [1051, 153] on span at bounding box center [1060, 152] width 32 height 16
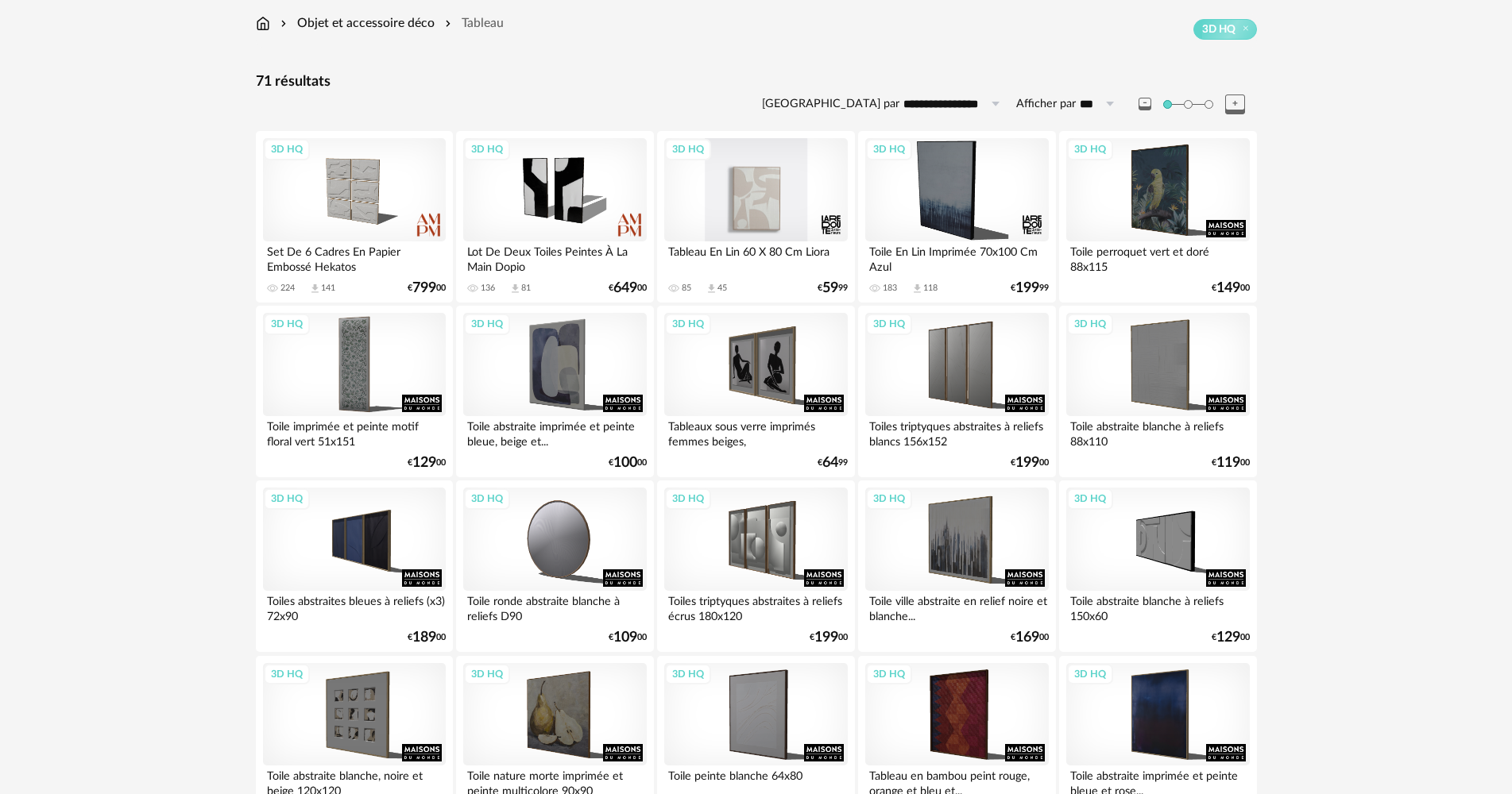
scroll to position [80, 0]
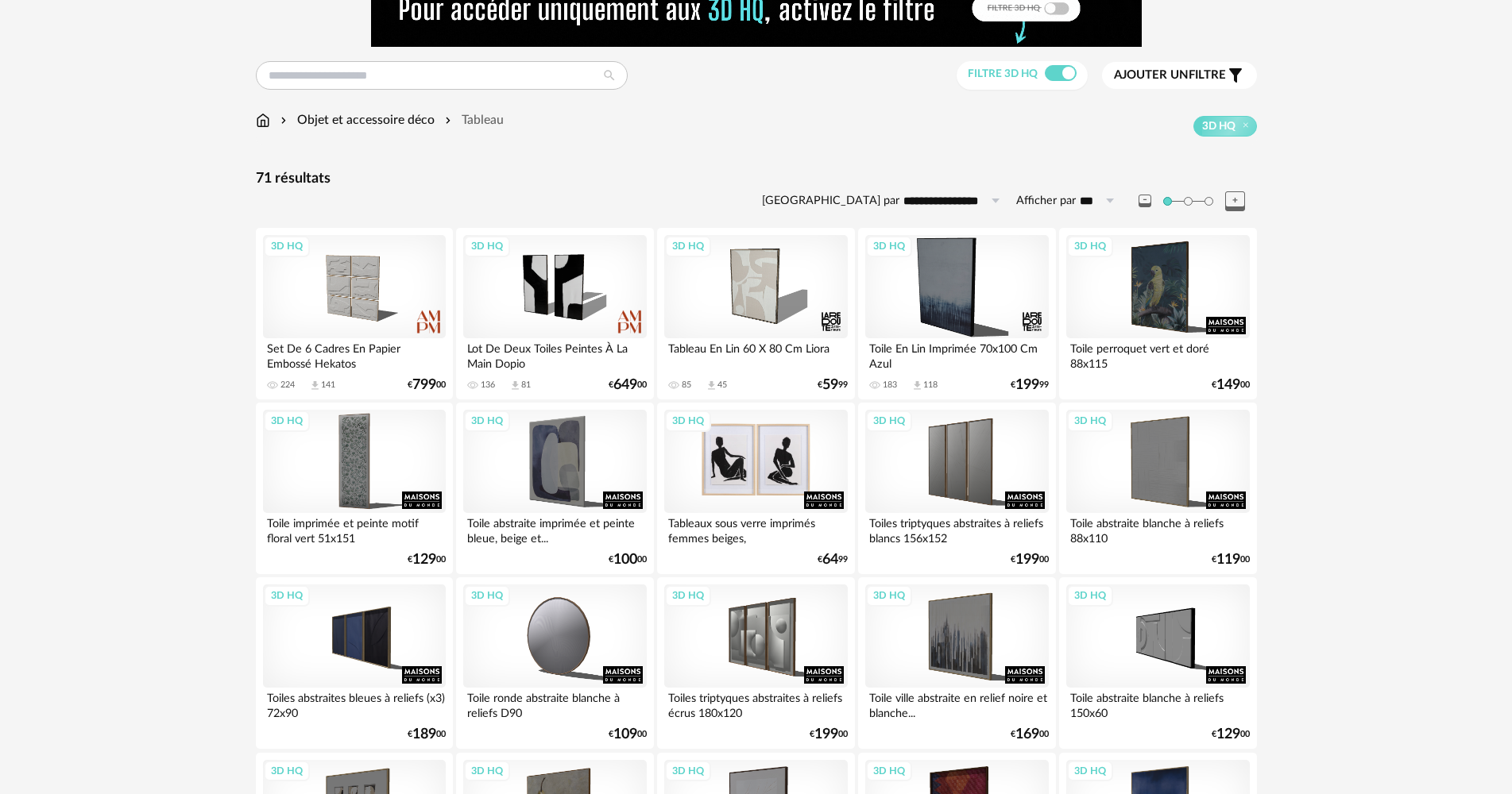
click at [792, 446] on div "3D HQ" at bounding box center [756, 461] width 183 height 103
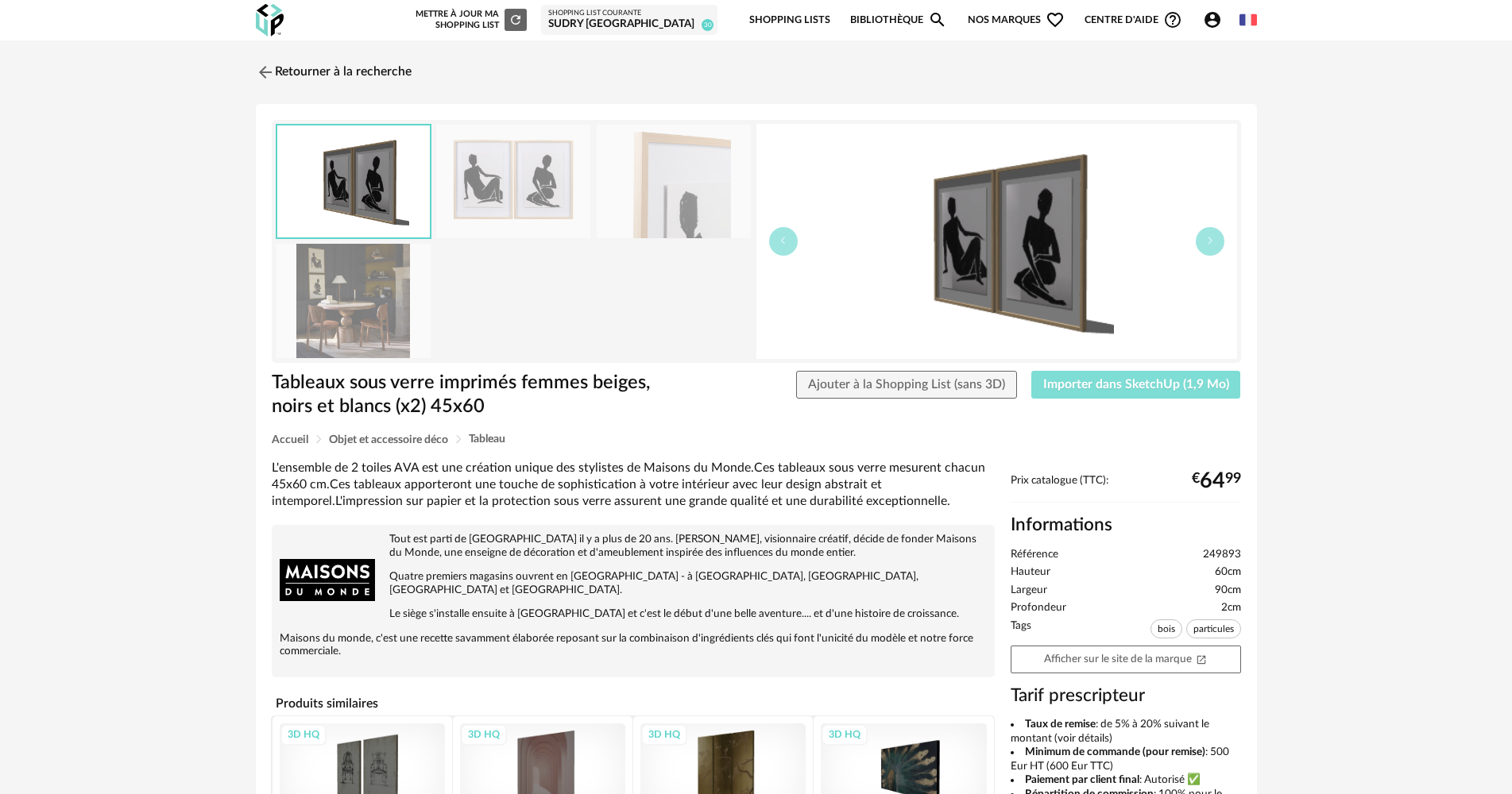
click at [1072, 376] on button "Importer dans SketchUp (1,9 Mo)" at bounding box center [1136, 385] width 210 height 29
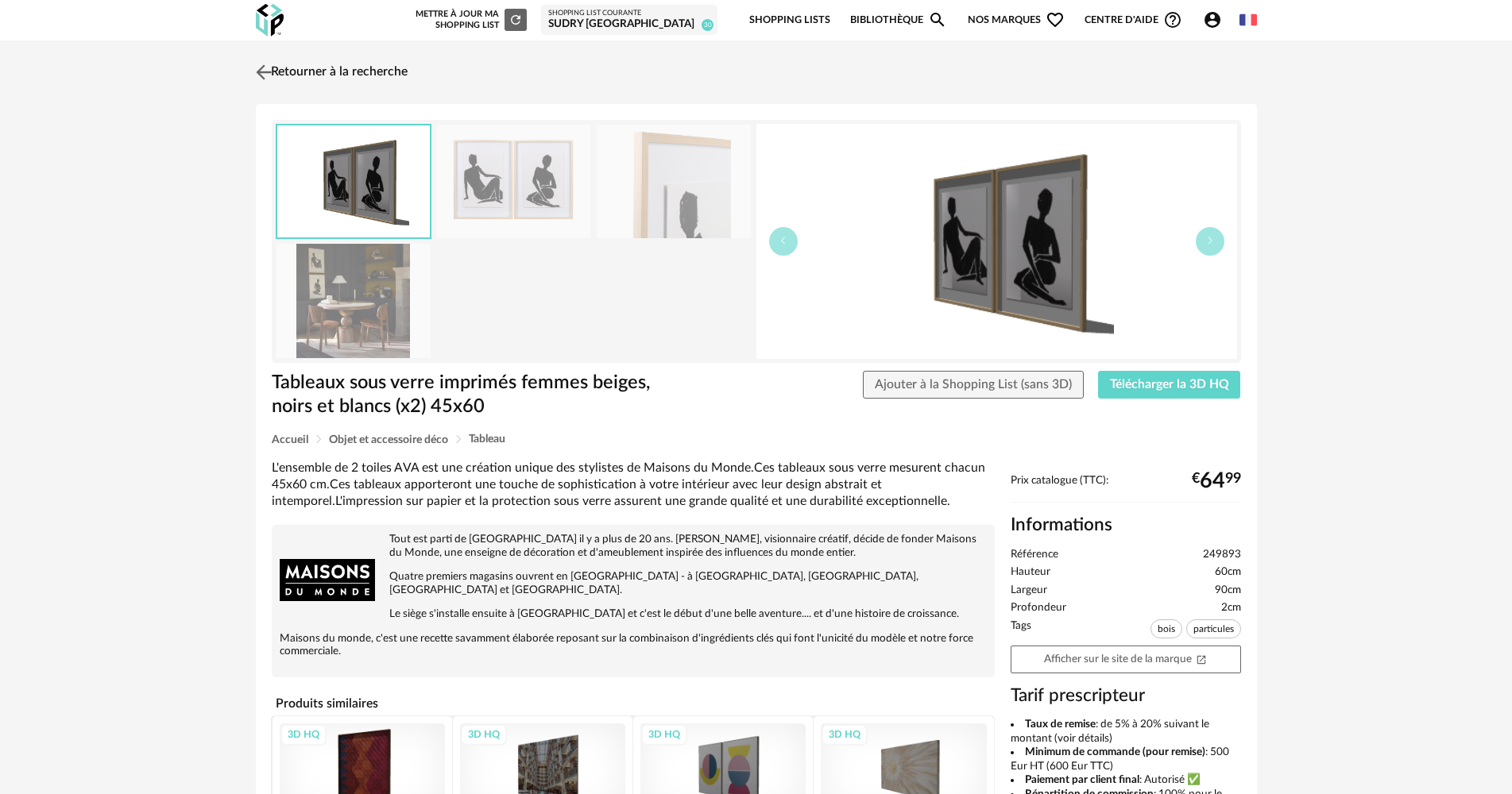
click at [305, 68] on link "Retourner à la recherche" at bounding box center [330, 73] width 156 height 35
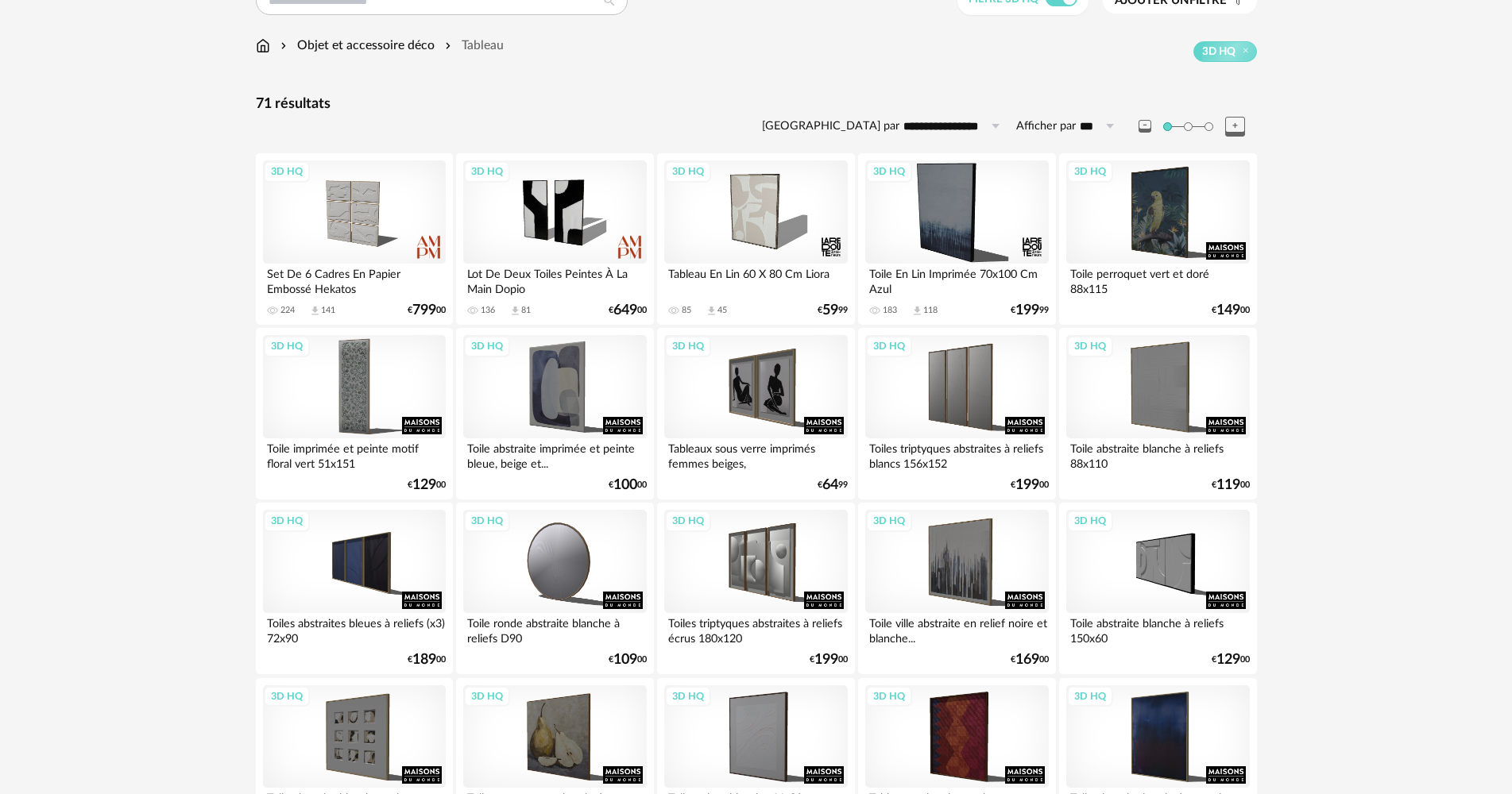
scroll to position [186, 0]
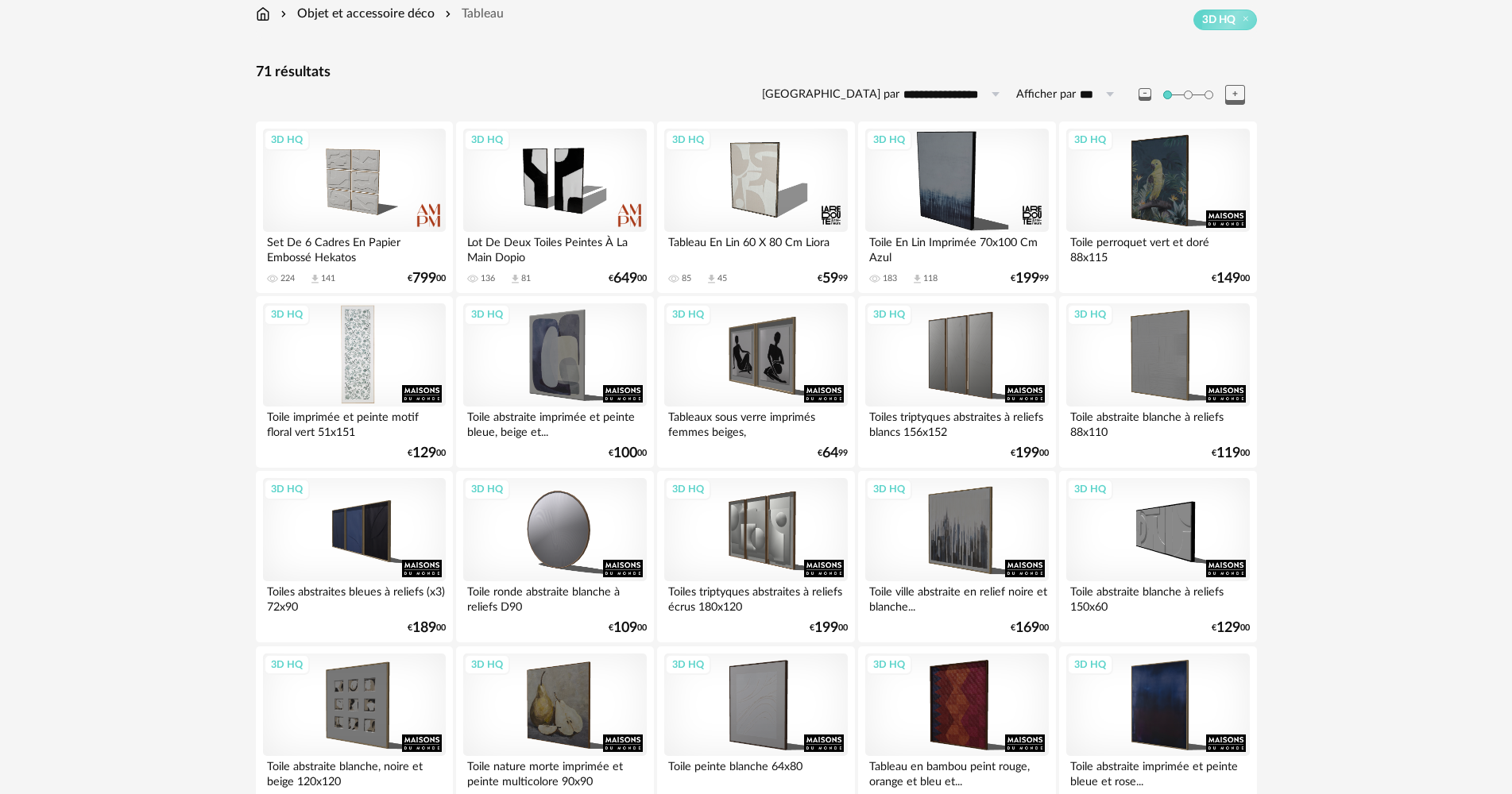
click at [368, 364] on div "3D HQ" at bounding box center [354, 355] width 183 height 103
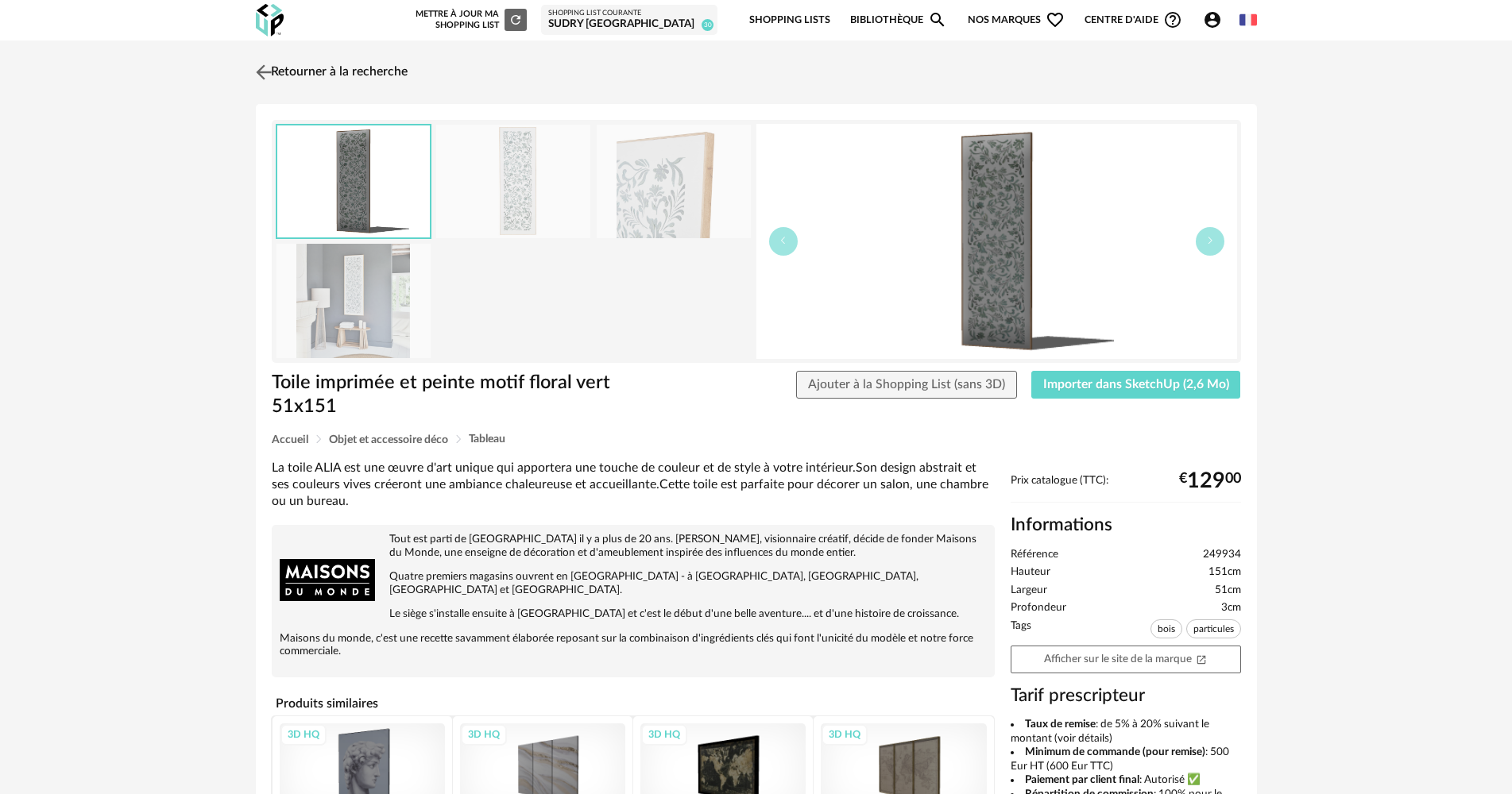
click at [367, 78] on link "Retourner à la recherche" at bounding box center [330, 73] width 156 height 35
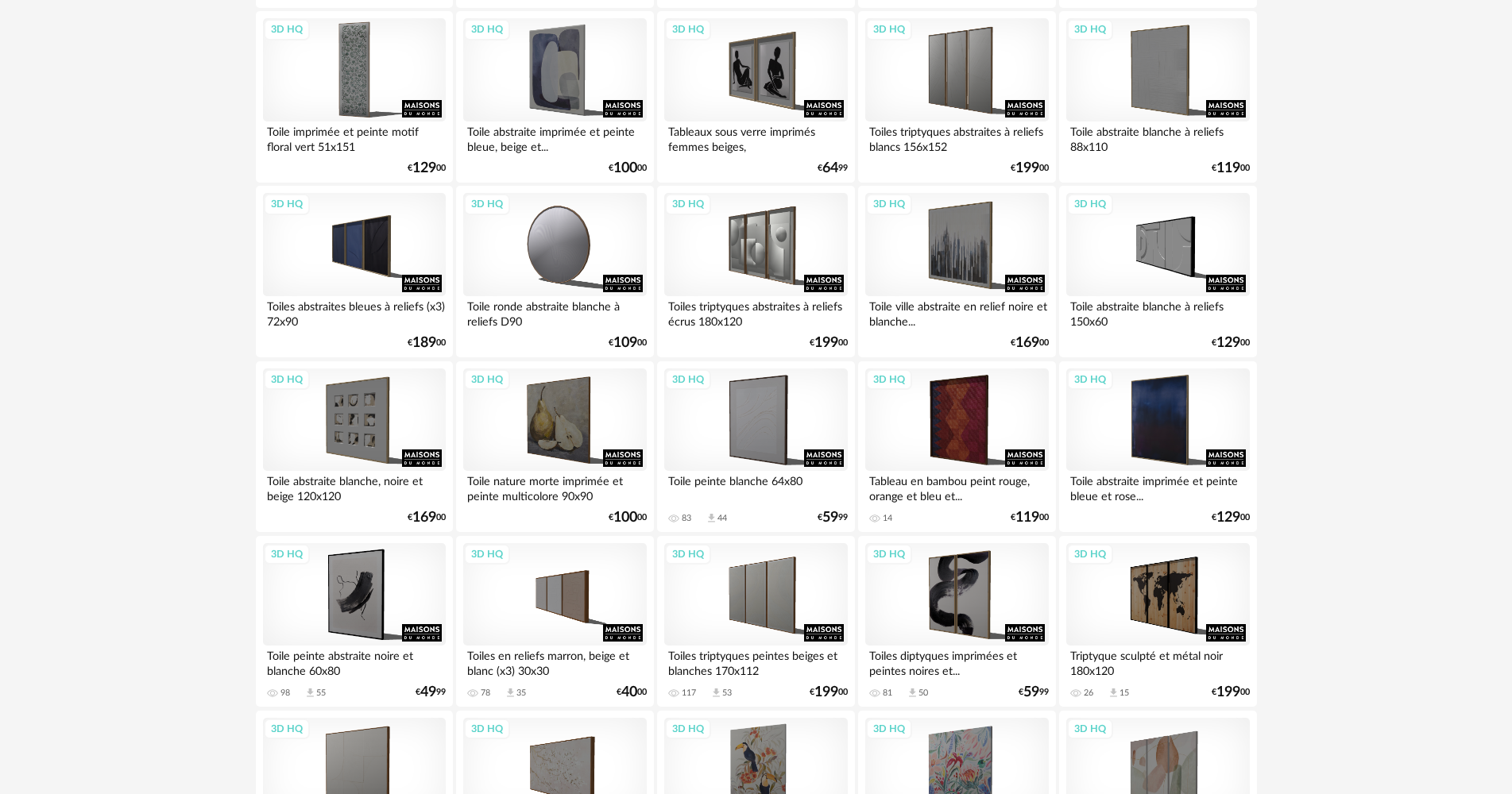
scroll to position [709, 0]
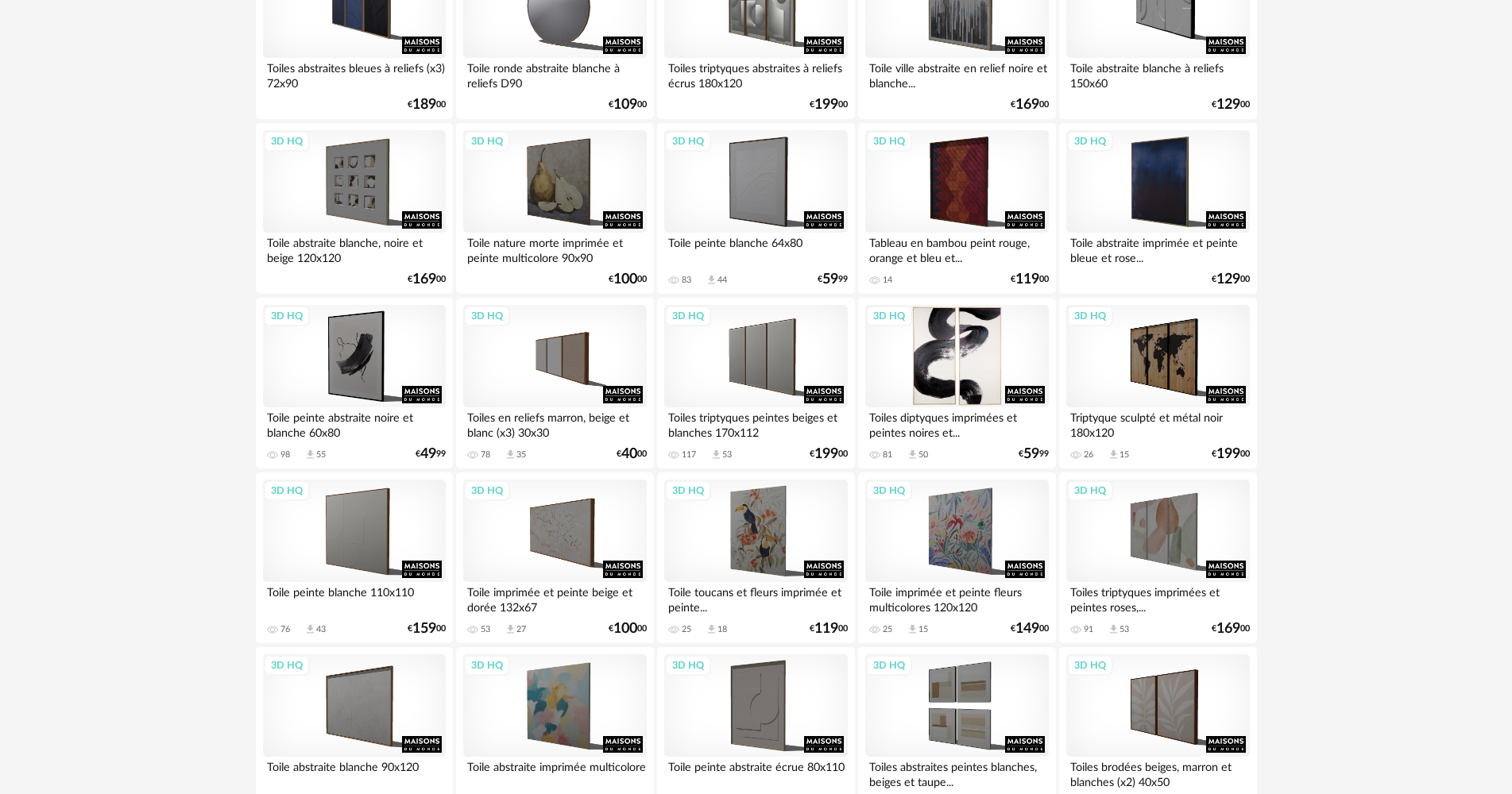
click at [981, 326] on div "3D HQ" at bounding box center [956, 356] width 183 height 103
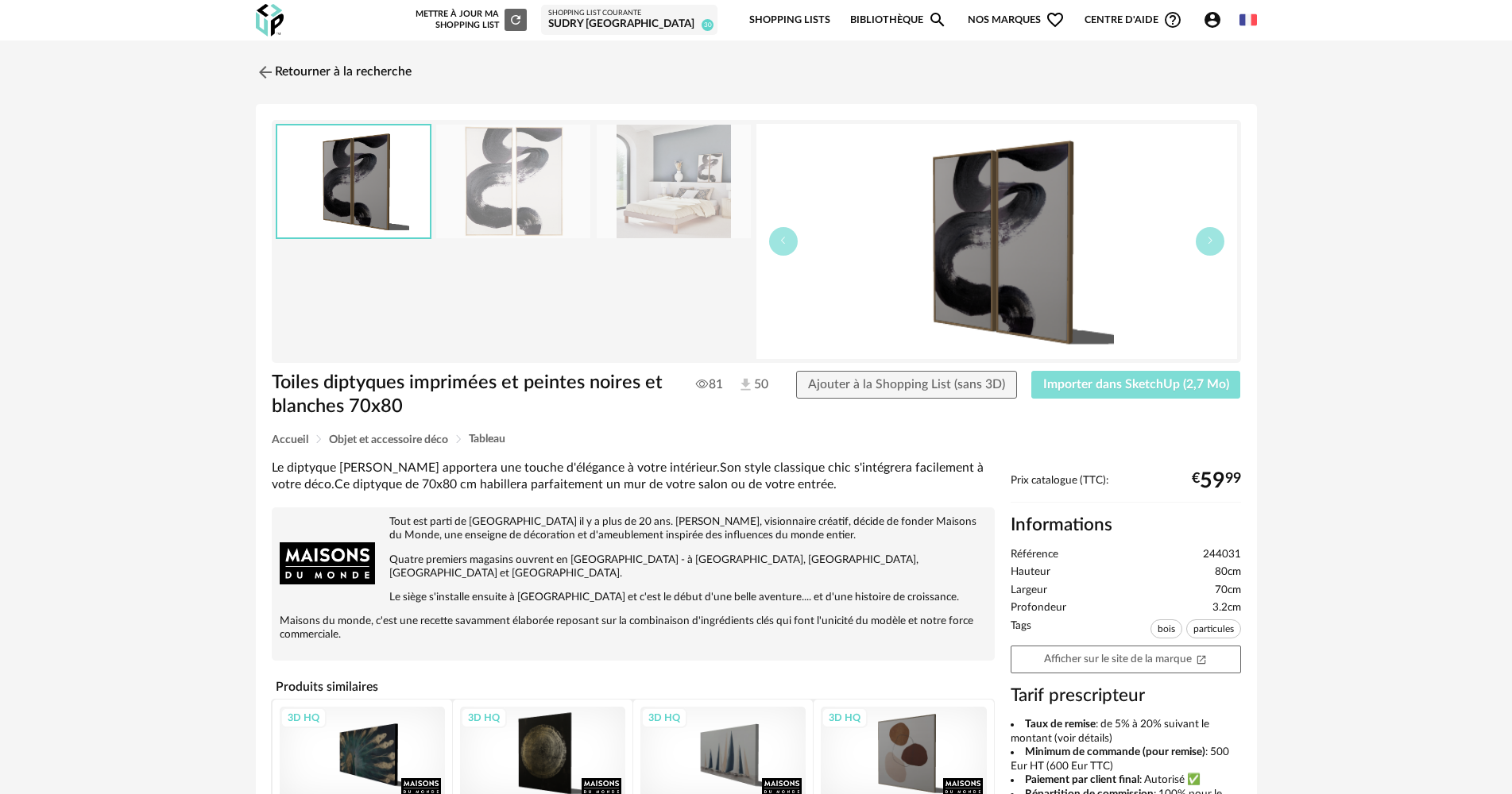
click at [1126, 381] on span "Importer dans SketchUp (2,7 Mo)" at bounding box center [1136, 384] width 186 height 13
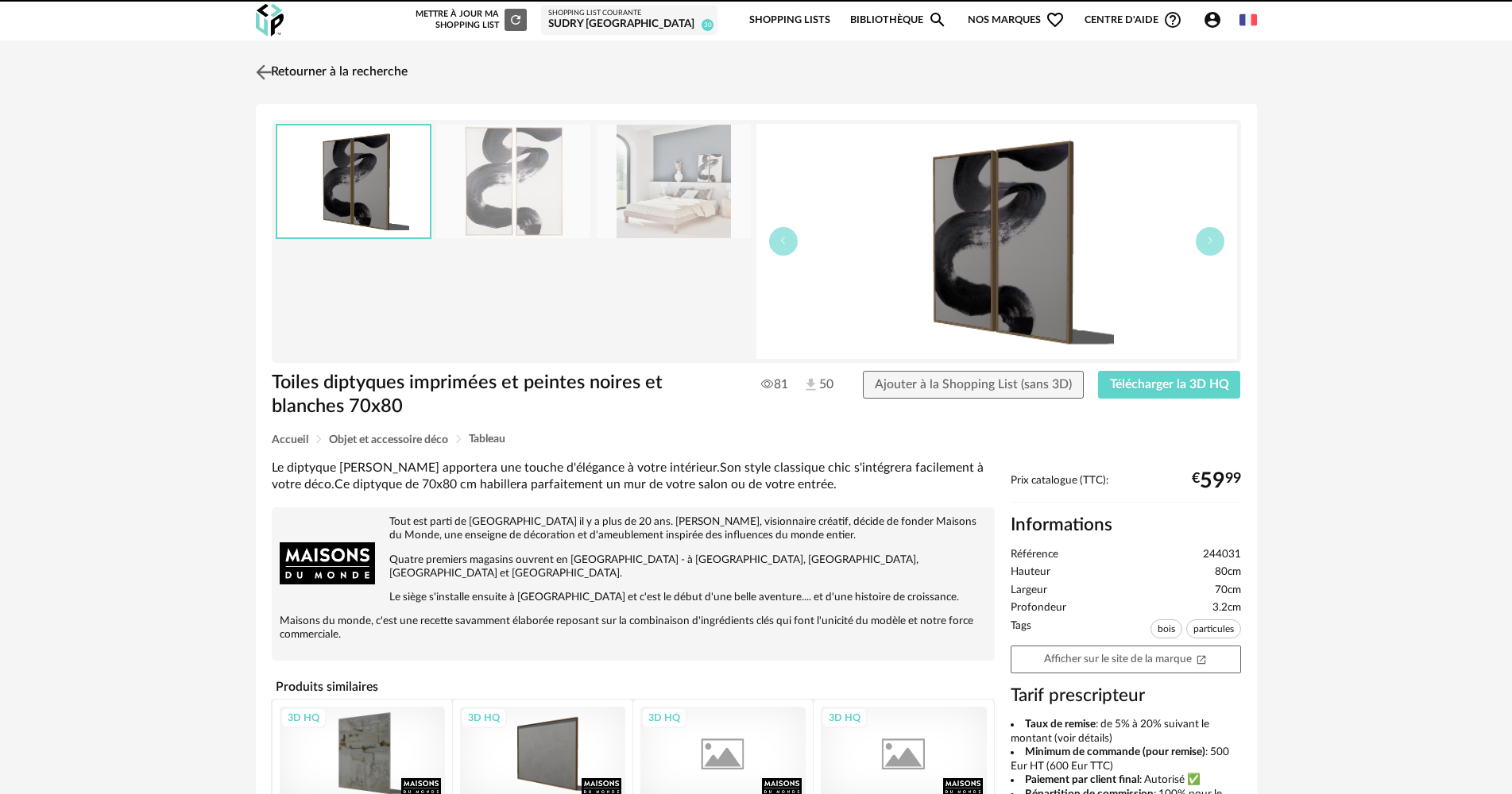
click at [354, 73] on link "Retourner à la recherche" at bounding box center [330, 73] width 156 height 35
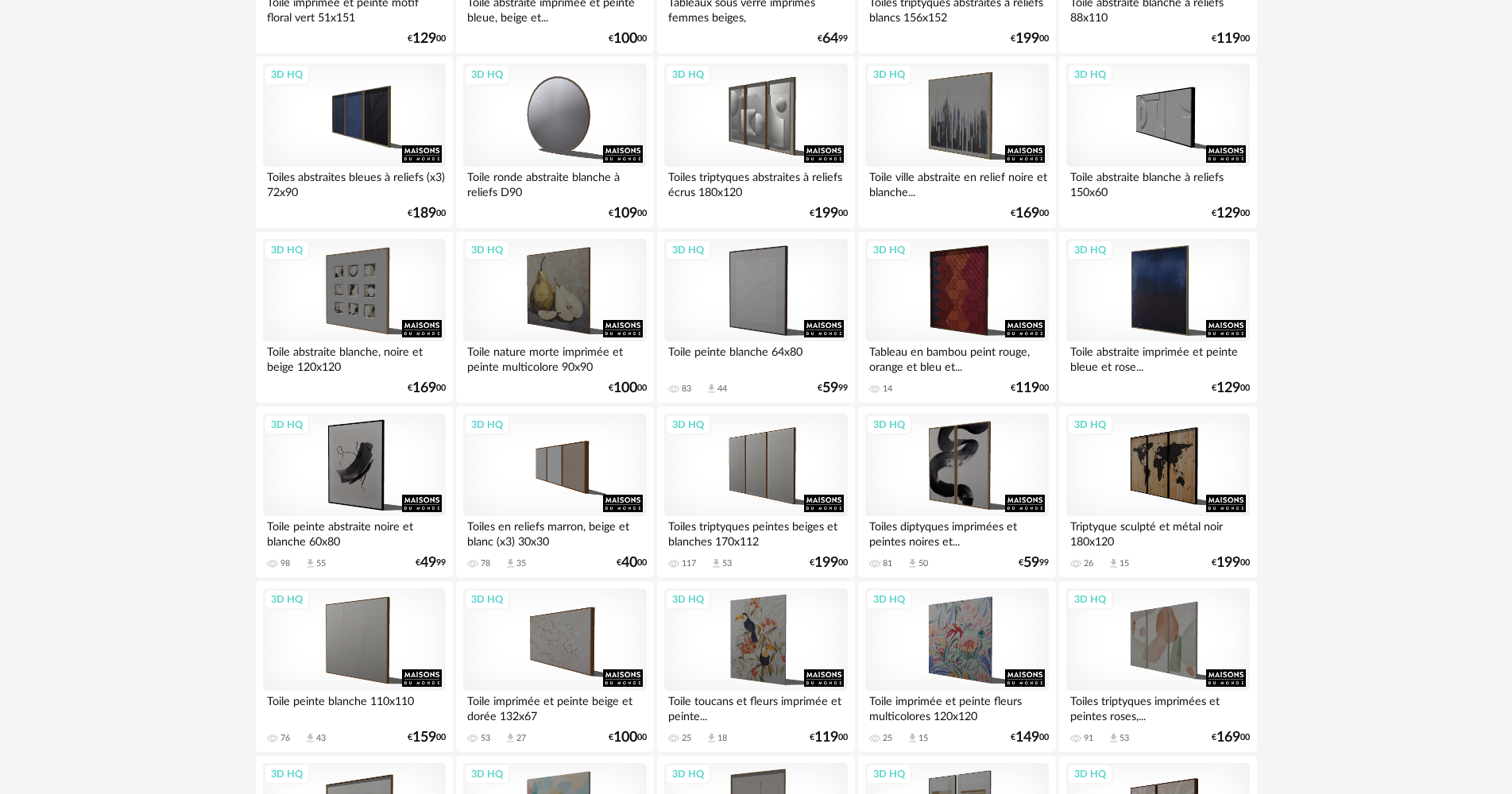
scroll to position [630, 0]
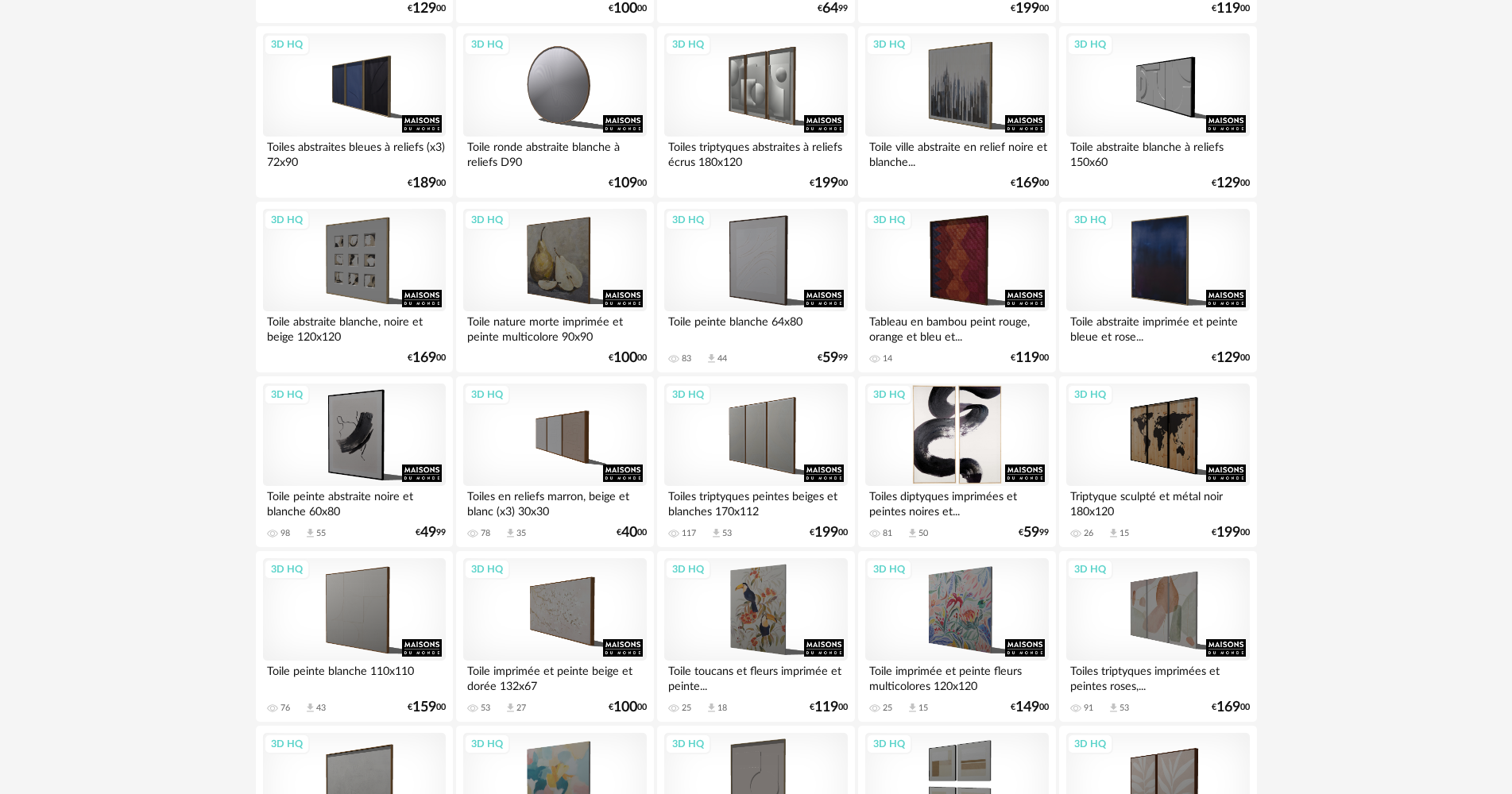
click at [925, 390] on div "3D HQ" at bounding box center [956, 435] width 183 height 103
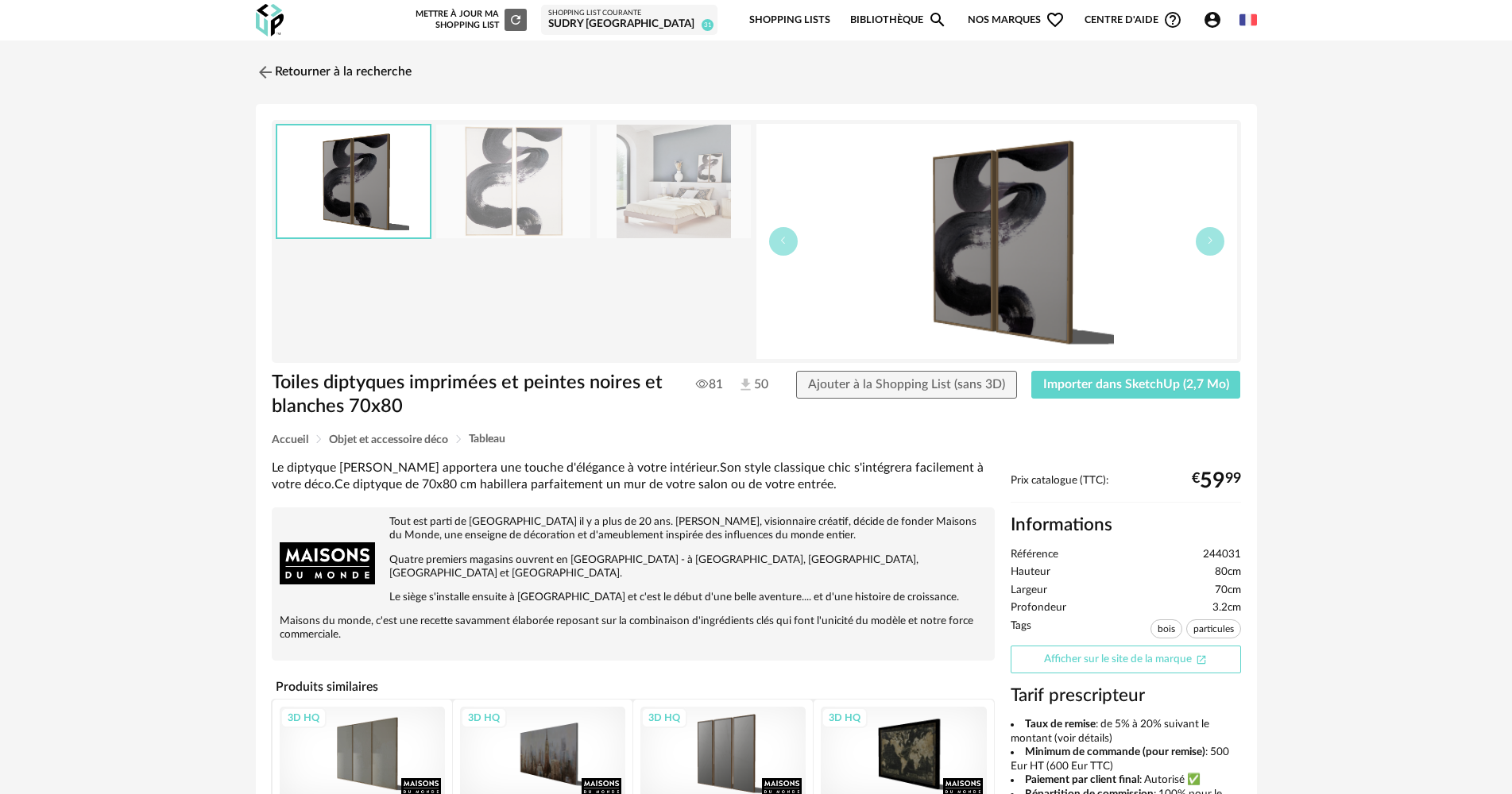
click at [1171, 664] on link "Afficher sur le site de la marque Open In New icon" at bounding box center [1125, 660] width 230 height 28
